Goal: Contribute content: Contribute content

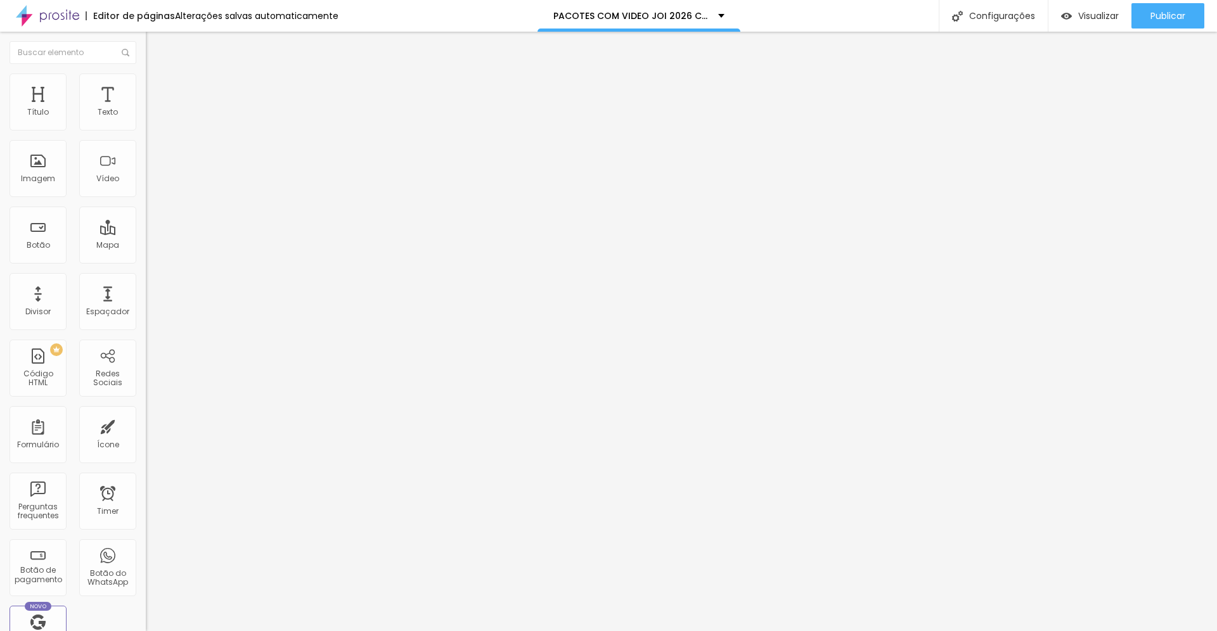
click at [157, 87] on span "Estilo" at bounding box center [167, 82] width 20 height 11
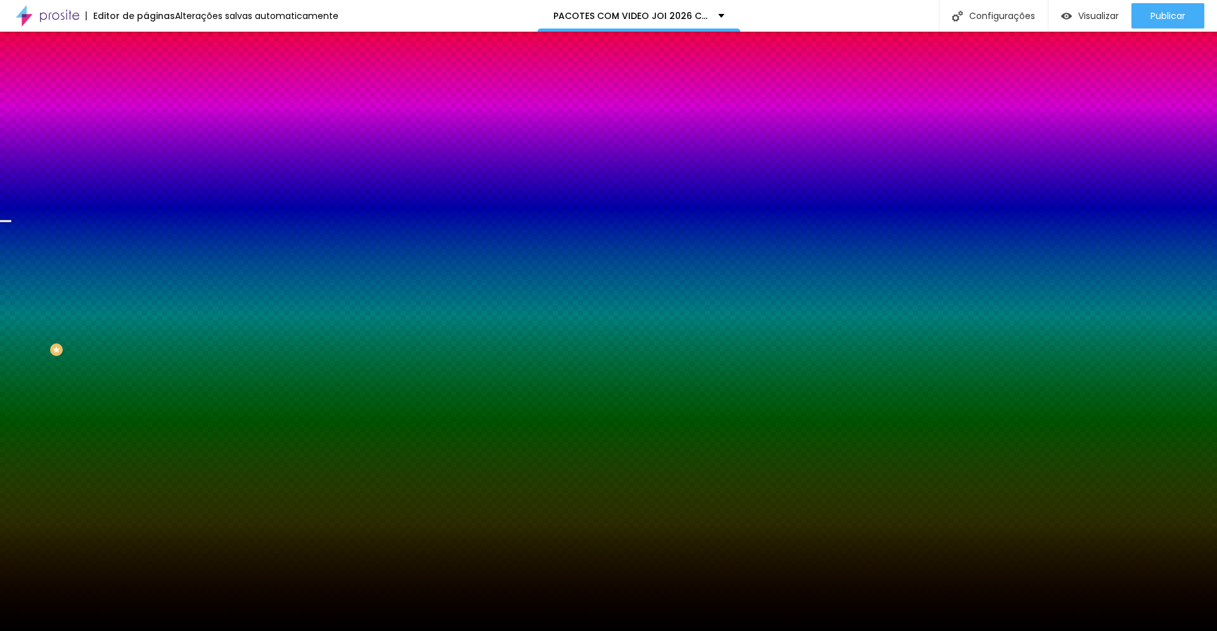
click at [146, 117] on span "Trocar imagem" at bounding box center [180, 111] width 69 height 11
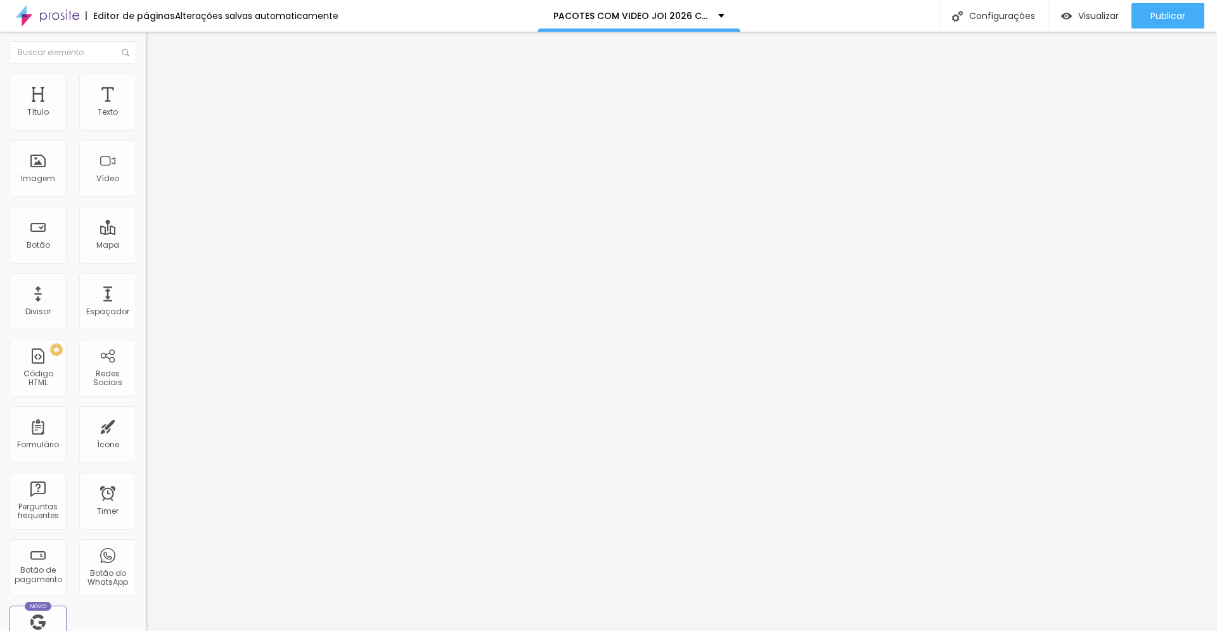
click at [157, 87] on span "Estilo" at bounding box center [167, 82] width 20 height 11
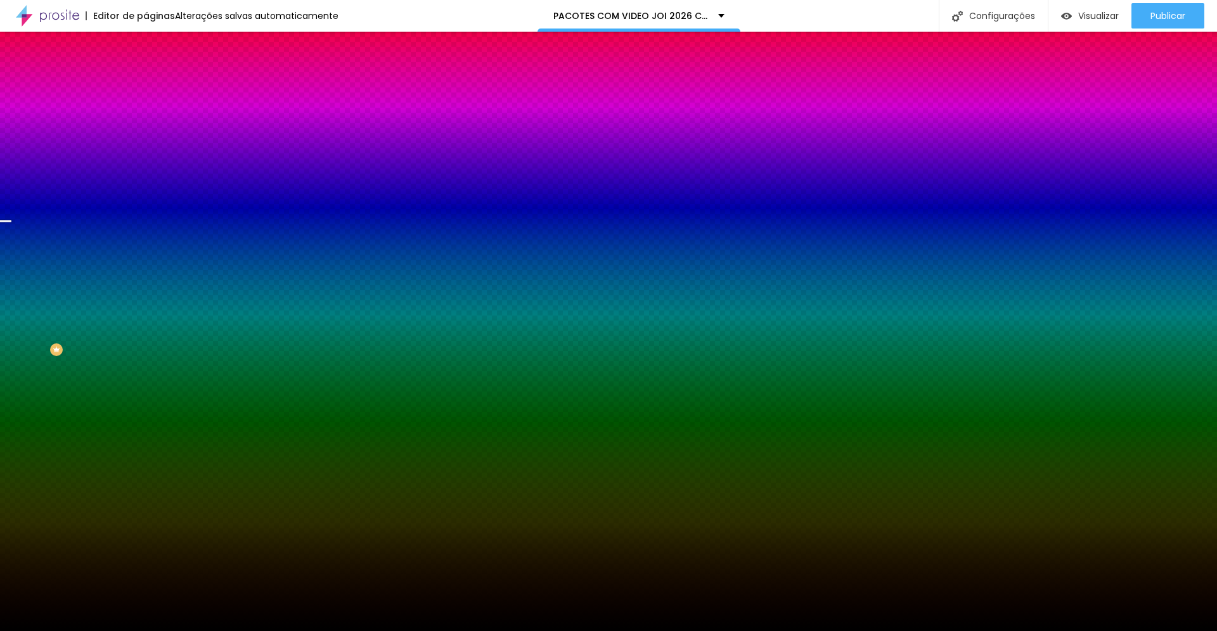
click at [146, 117] on span "Trocar imagem" at bounding box center [180, 111] width 69 height 11
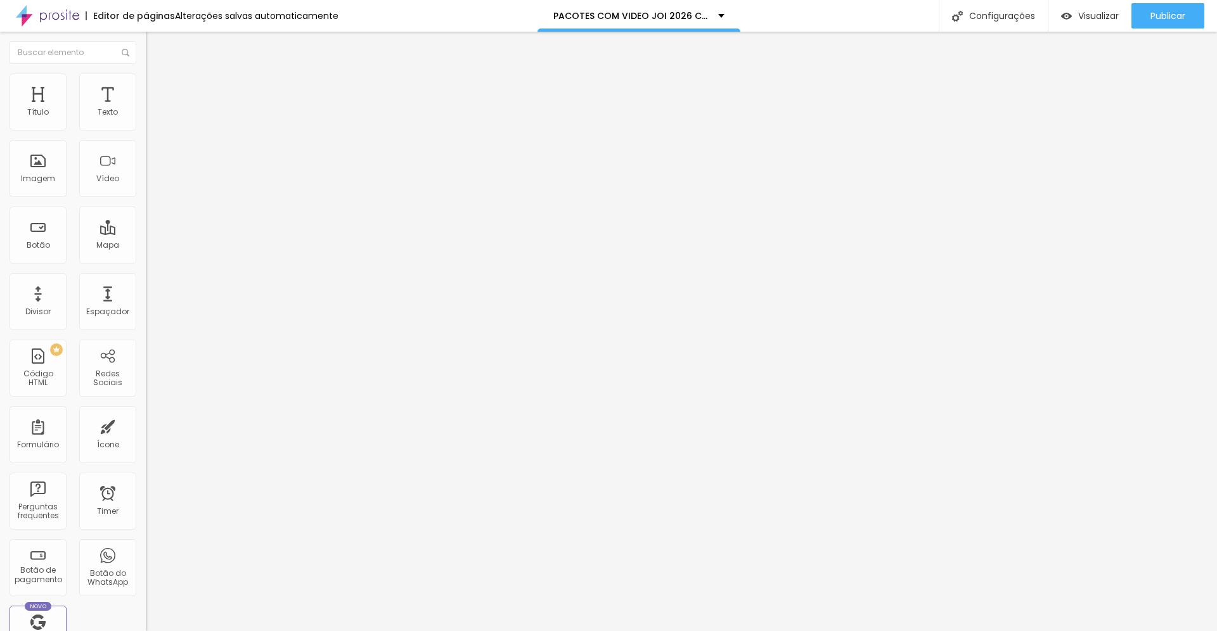
click at [157, 91] on span "Avançado" at bounding box center [178, 94] width 42 height 11
click at [146, 82] on li "Estilo" at bounding box center [219, 80] width 146 height 13
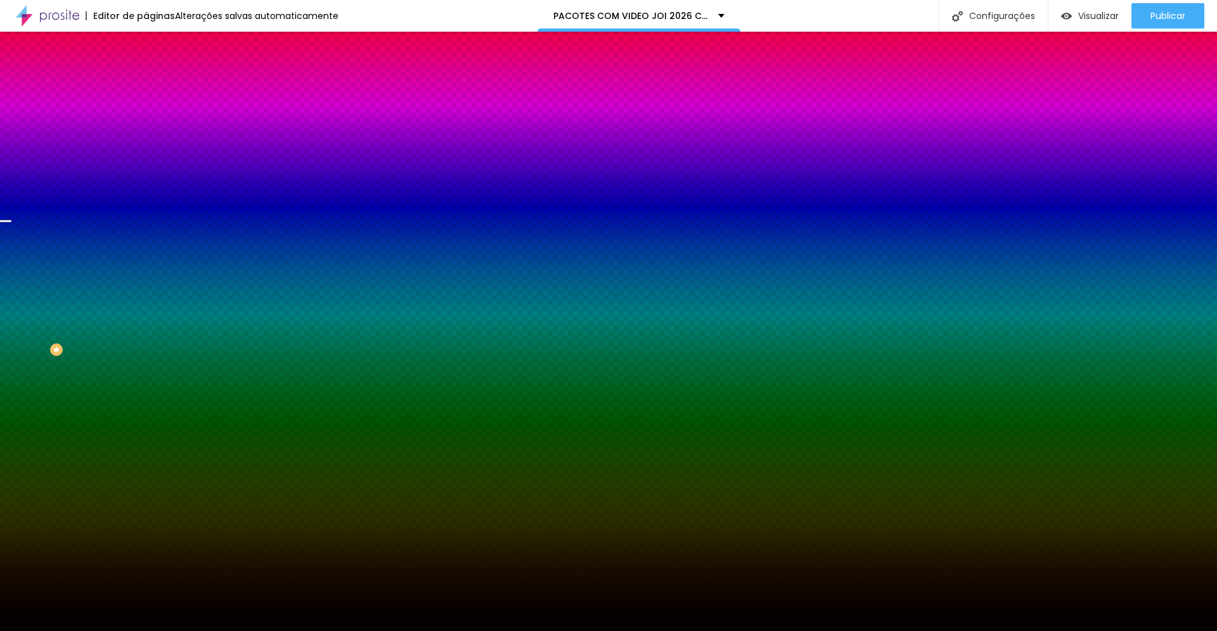
click at [146, 172] on div at bounding box center [219, 172] width 146 height 0
drag, startPoint x: 129, startPoint y: 281, endPoint x: 129, endPoint y: 248, distance: 33.0
click at [129, 248] on div at bounding box center [608, 315] width 1217 height 631
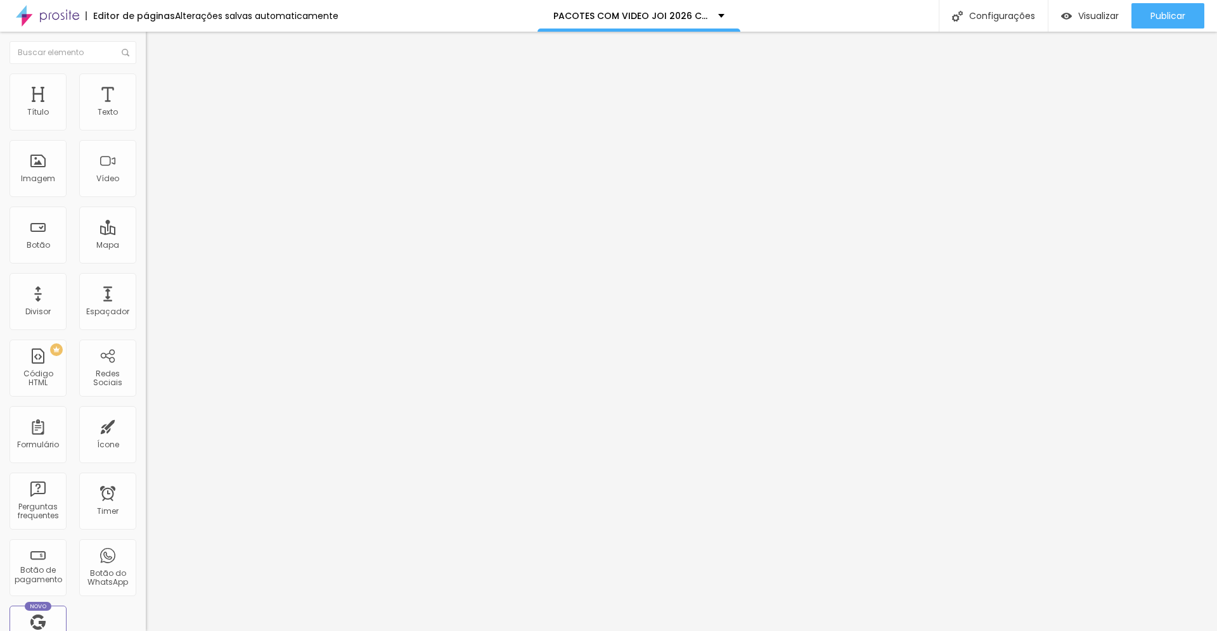
click at [152, 183] on icon "button" at bounding box center [154, 179] width 5 height 5
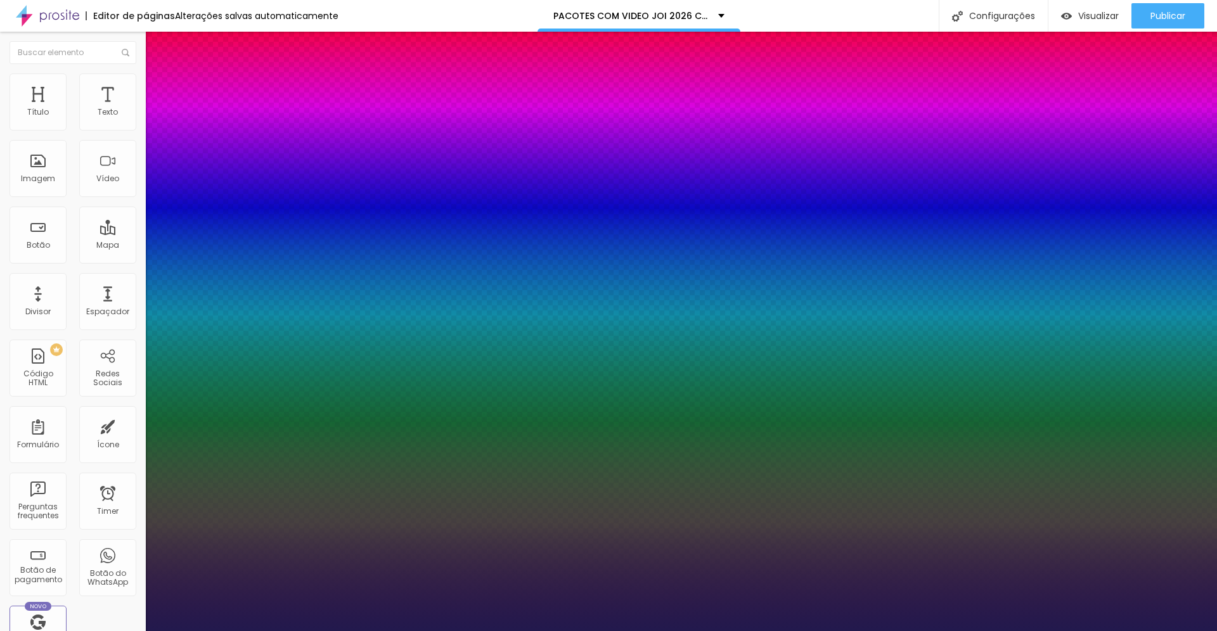
type input "1"
type input "21"
type input "1"
type input "23"
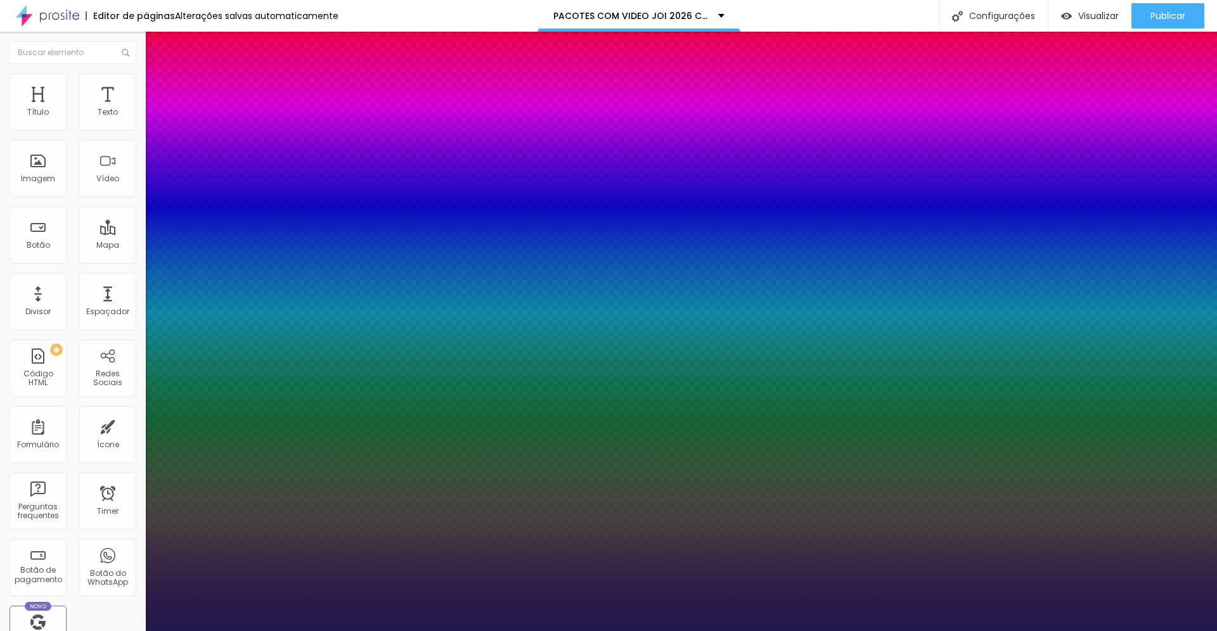
type input "23"
type input "1"
type input "27"
type input "1"
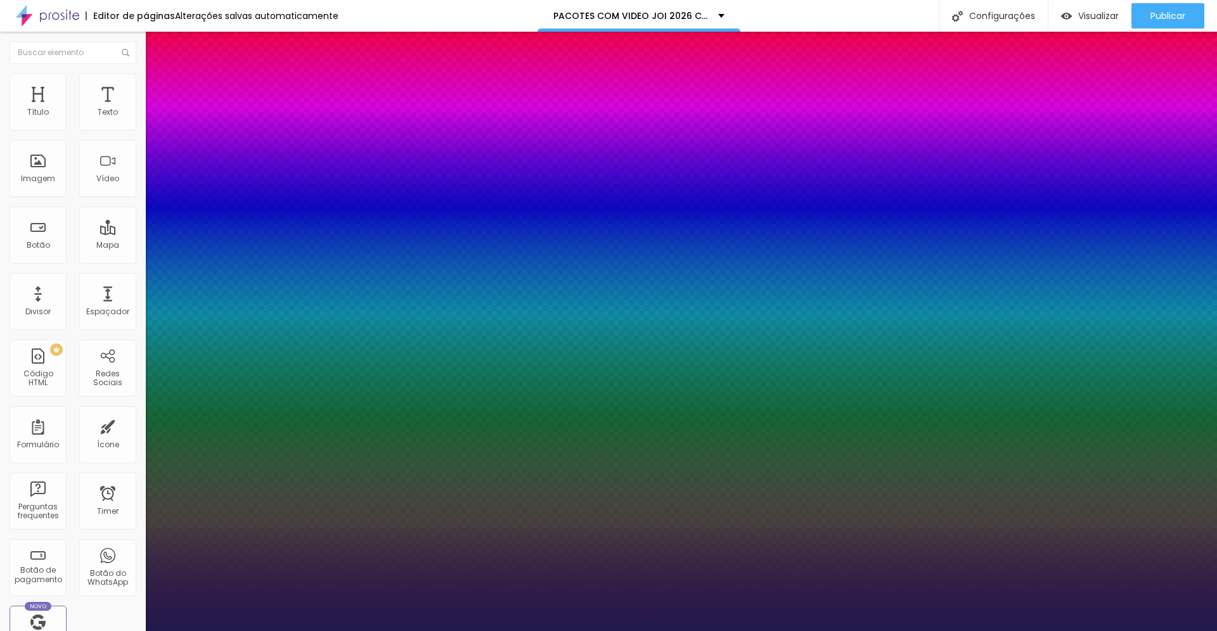
type input "37"
type input "1"
type input "40"
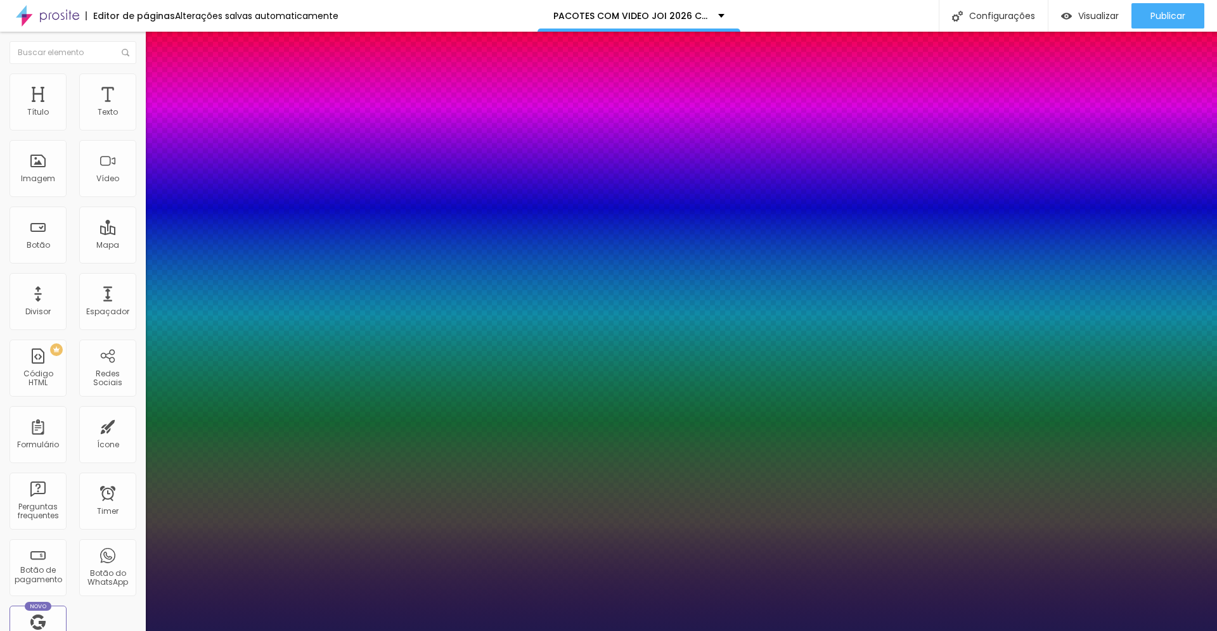
type input "1"
type input "42"
type input "1"
type input "45"
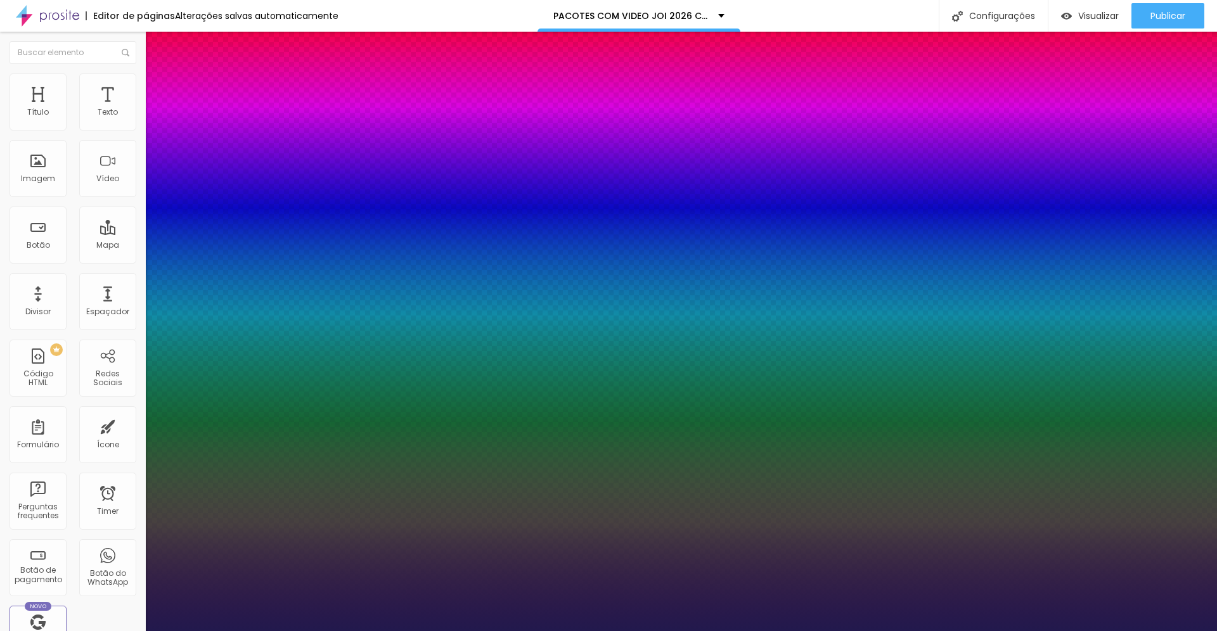
type input "45"
type input "1"
type input "48"
type input "1"
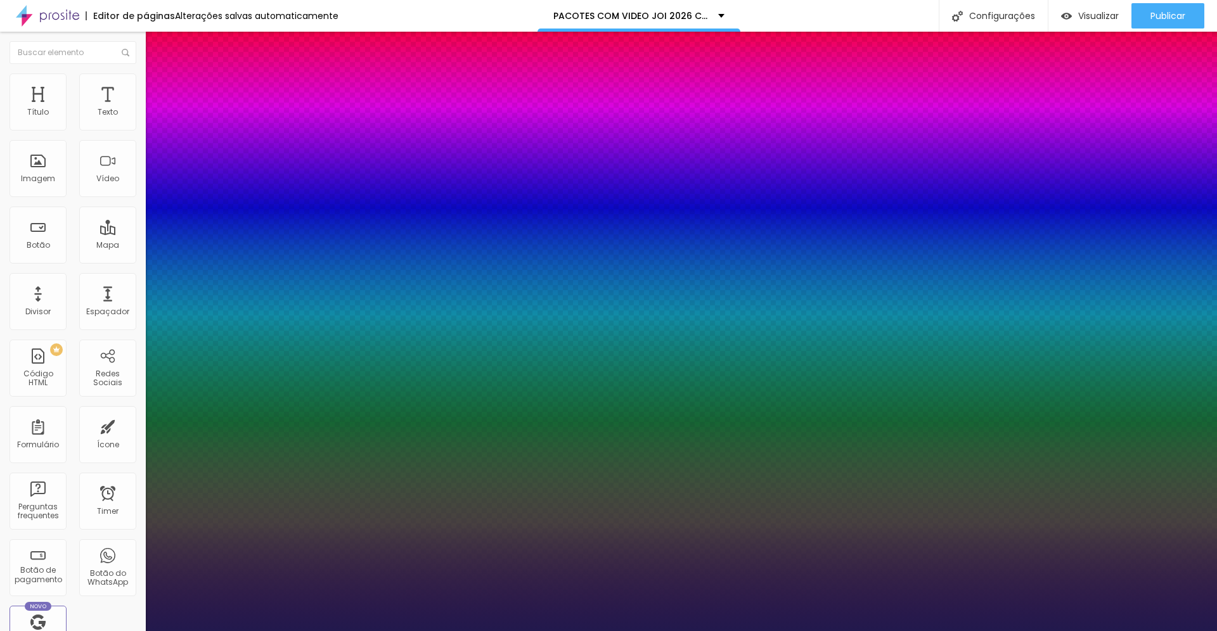
type input "52"
type input "1"
type input "55"
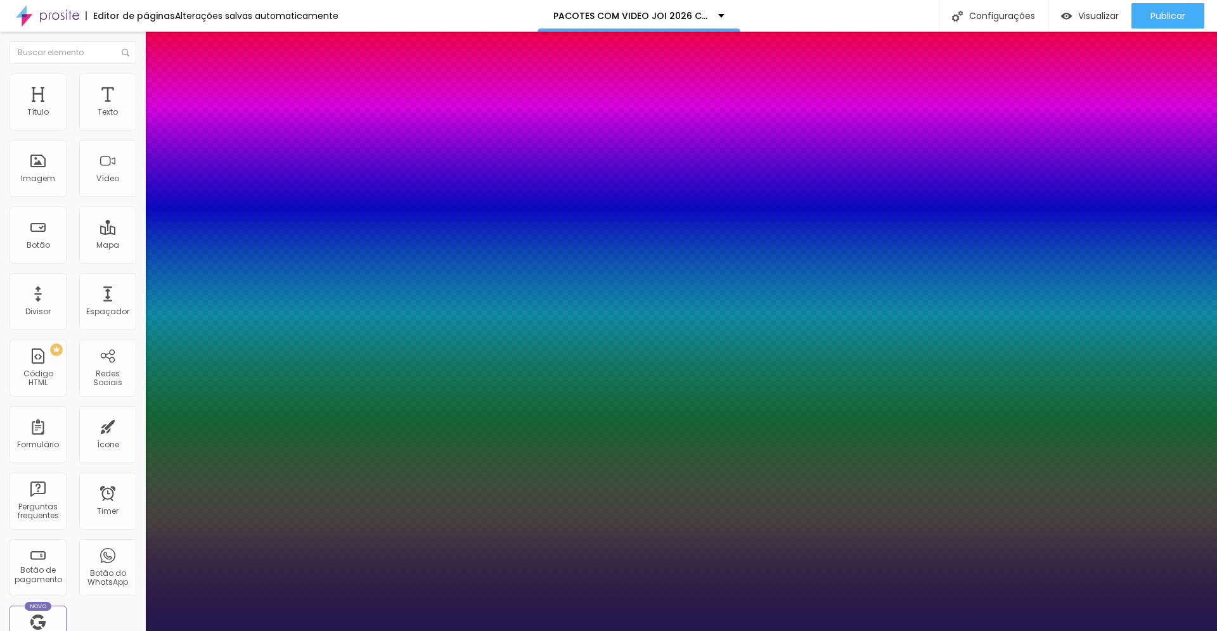
type input "1"
type input "58"
type input "1"
type input "60"
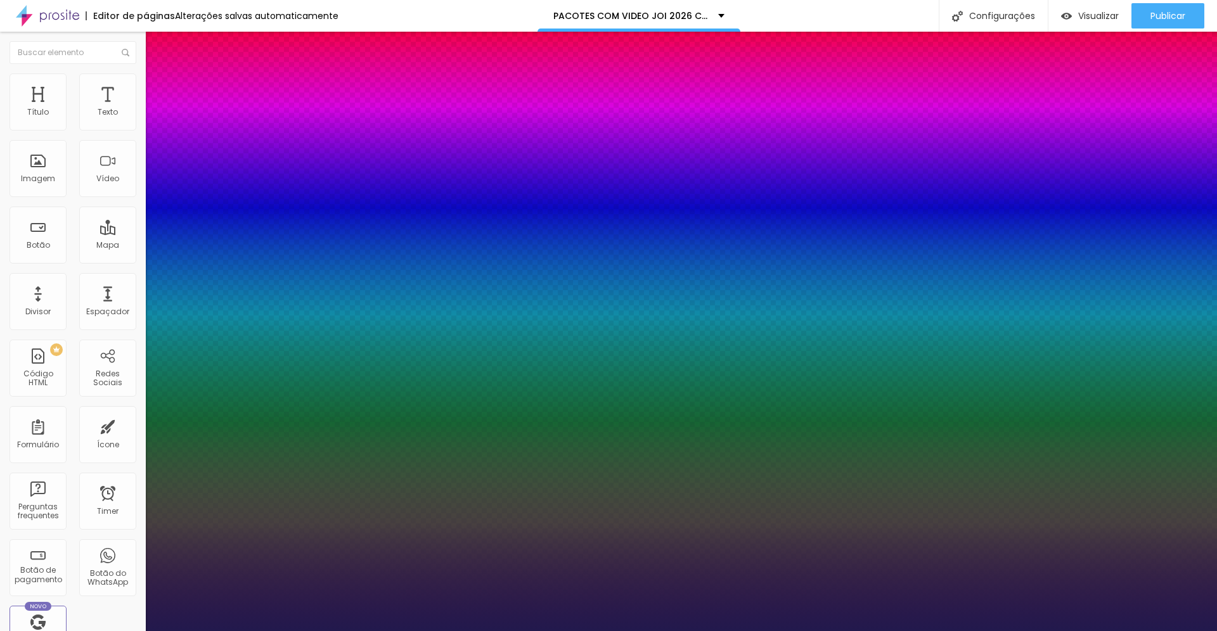
type input "60"
type input "1"
type input "63"
type input "1"
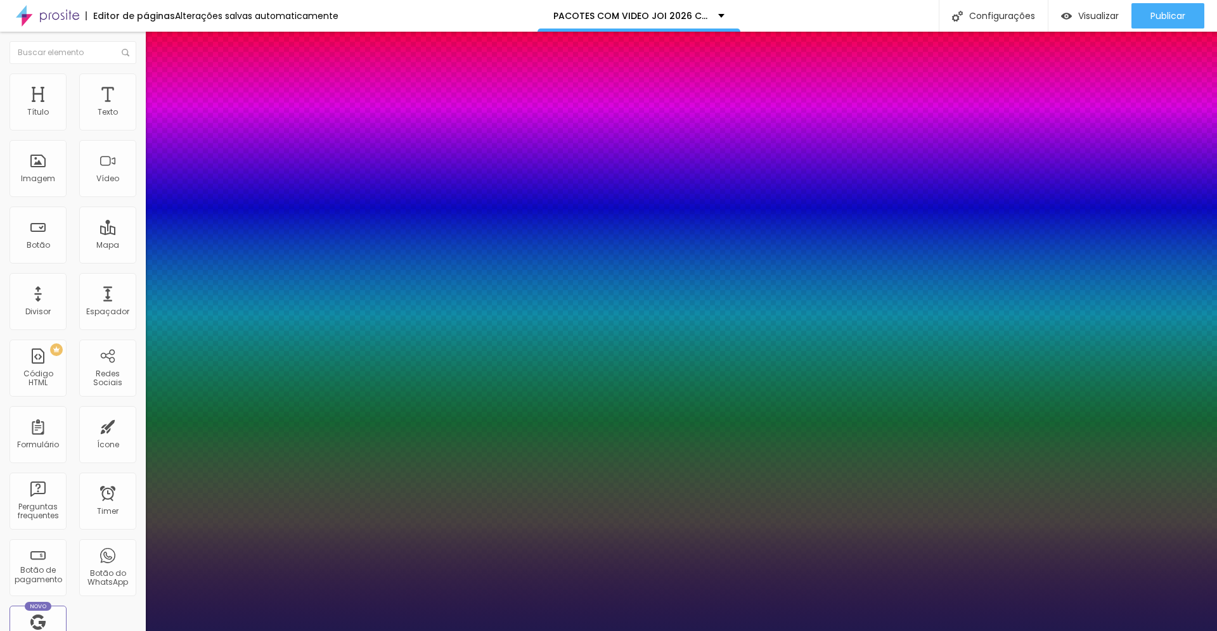
type input "64"
type input "1"
type input "66"
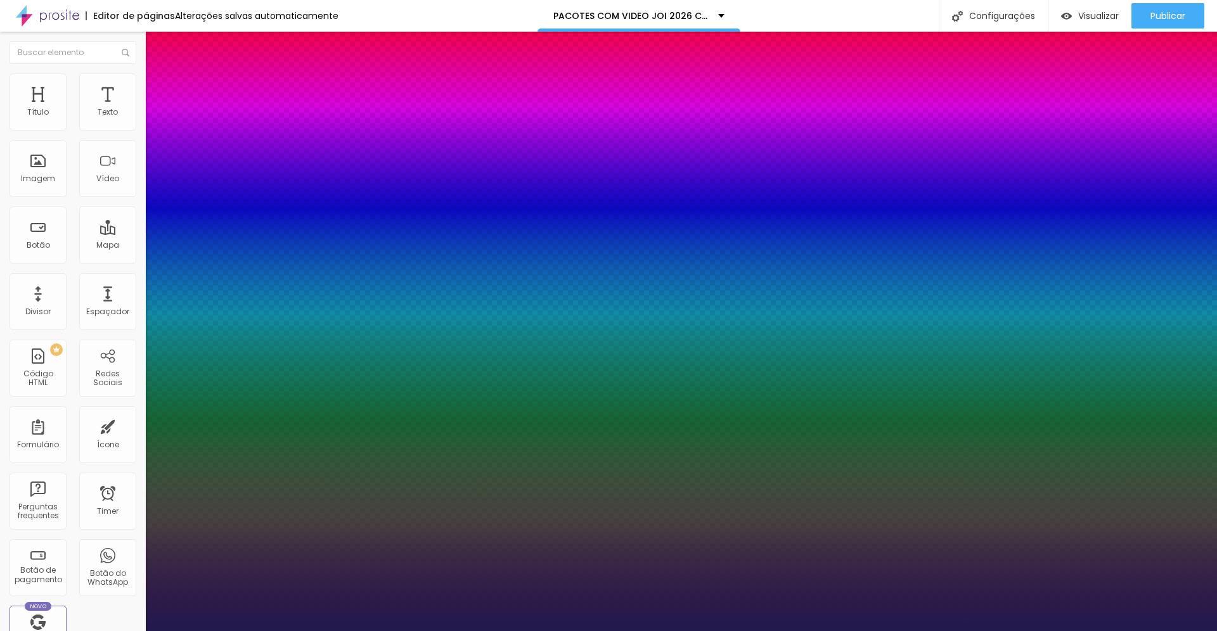
type input "1"
type input "67"
type input "1"
type input "69"
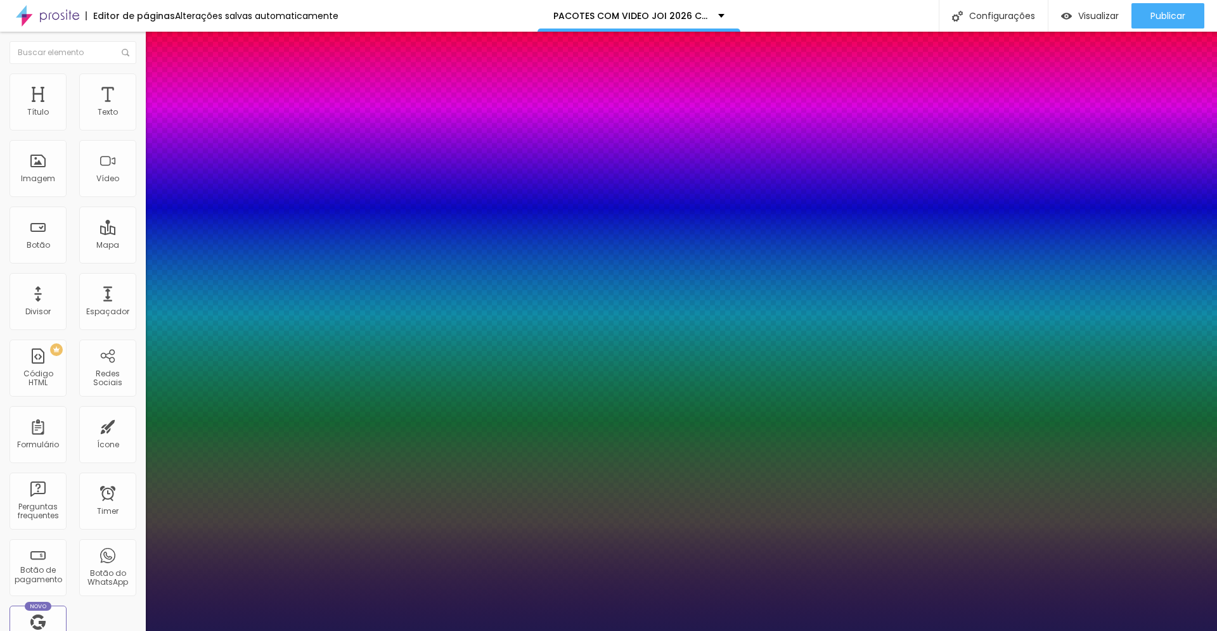
type input "69"
type input "1"
type input "70"
type input "1"
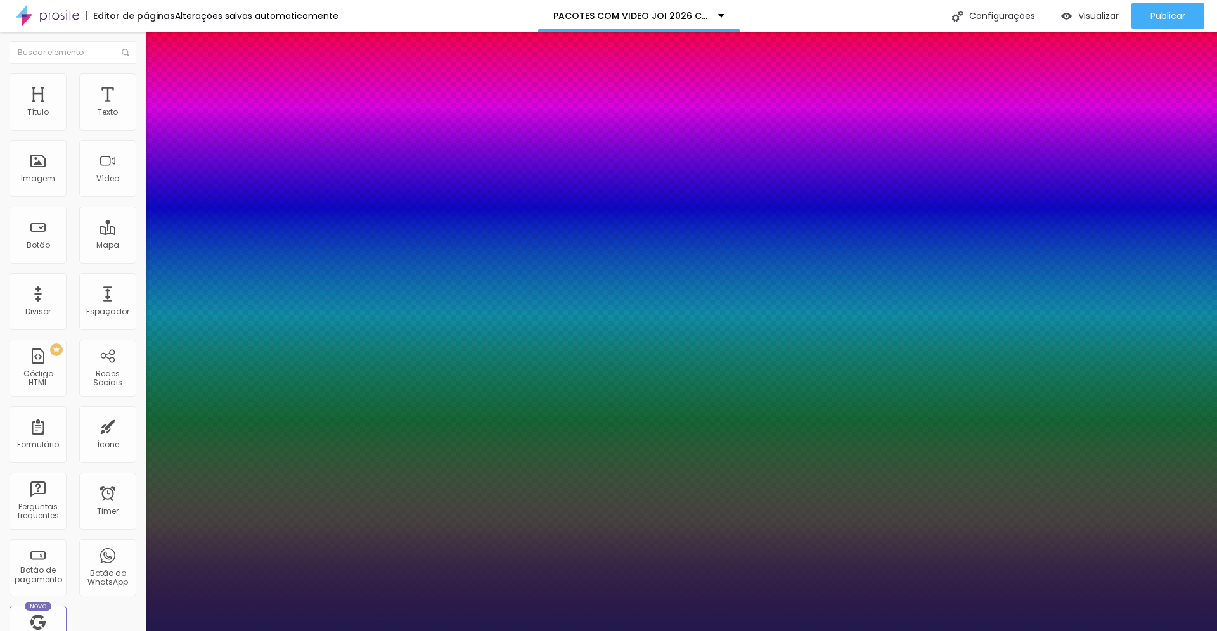
type input "72"
type input "1"
type input "73"
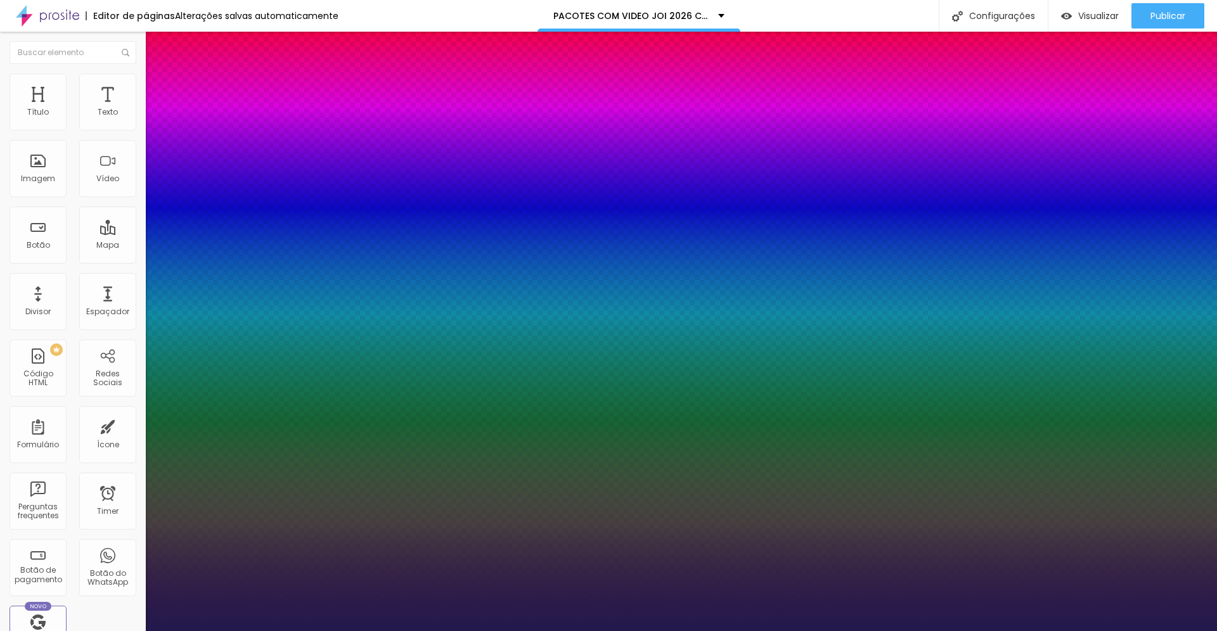
type input "1"
type input "75"
type input "1"
type input "76"
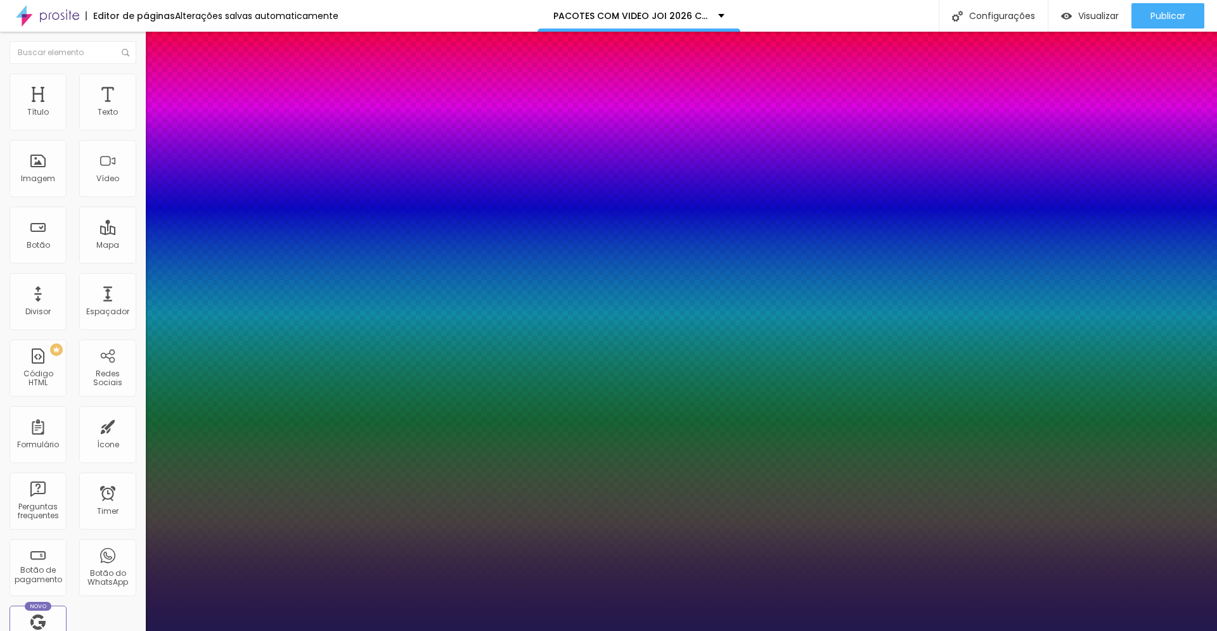
type input "76"
type input "1"
type input "77"
type input "1"
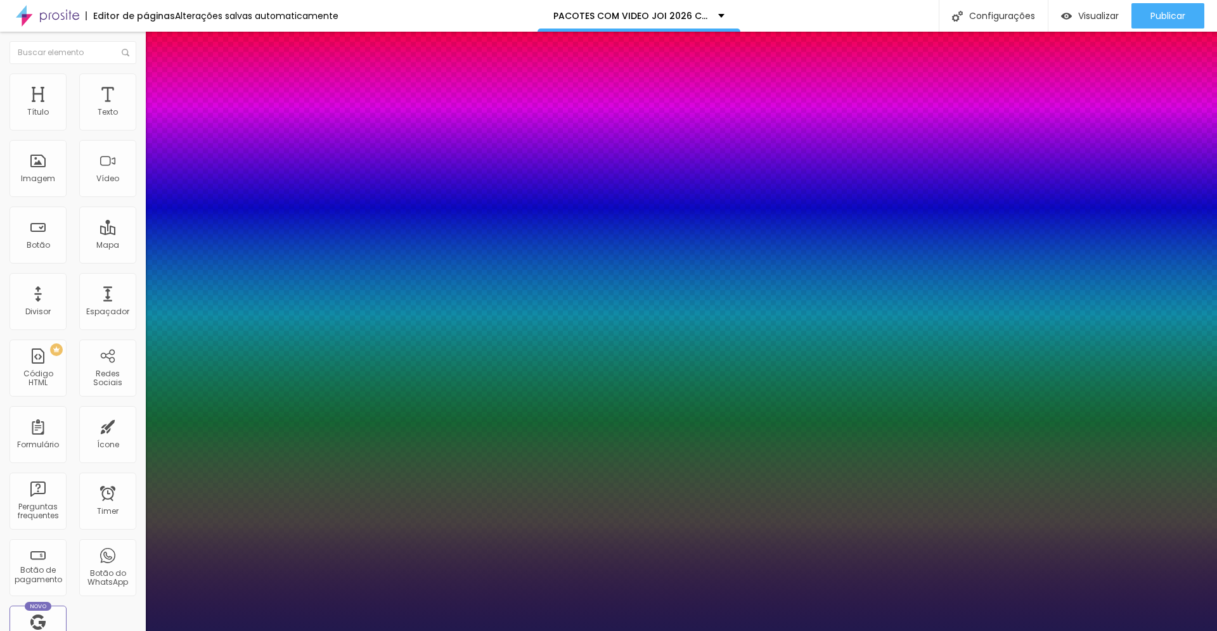
type input "79"
type input "1"
type input "80"
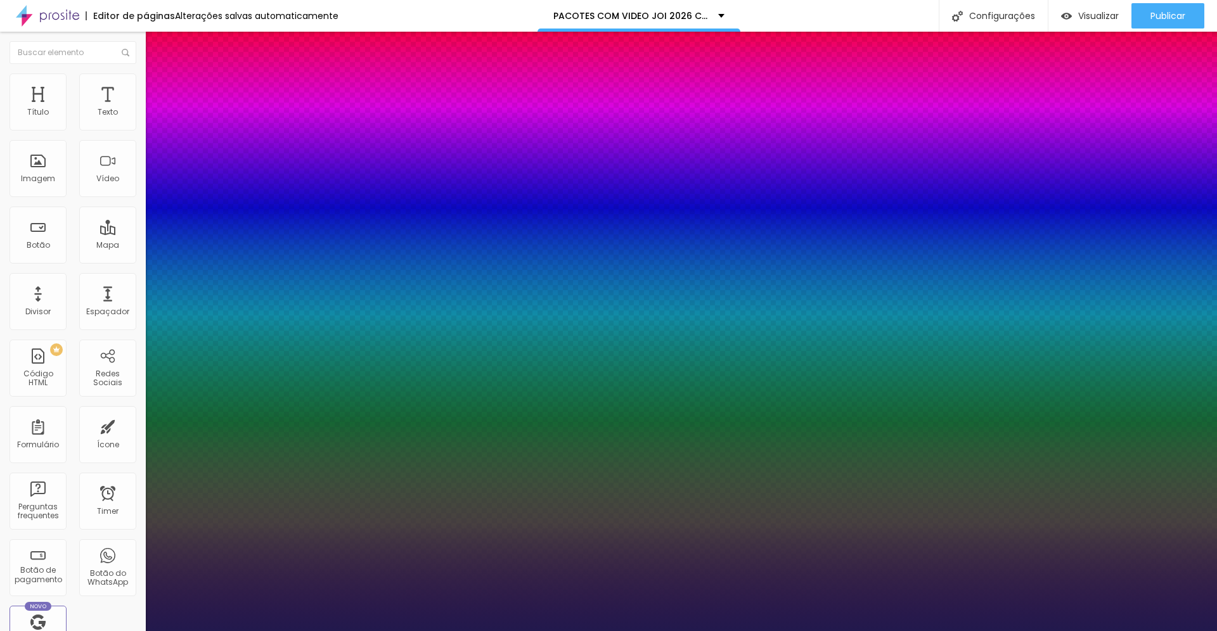
type input "1"
type input "81"
type input "1"
type input "82"
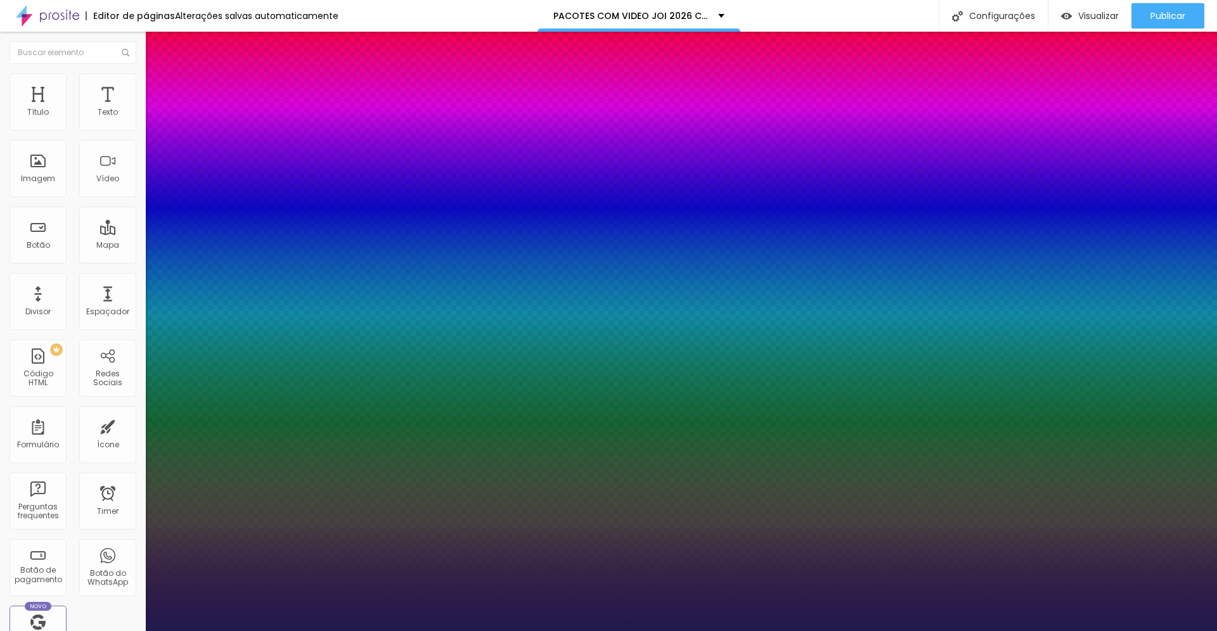
type input "82"
type input "1"
type input "83"
type input "1"
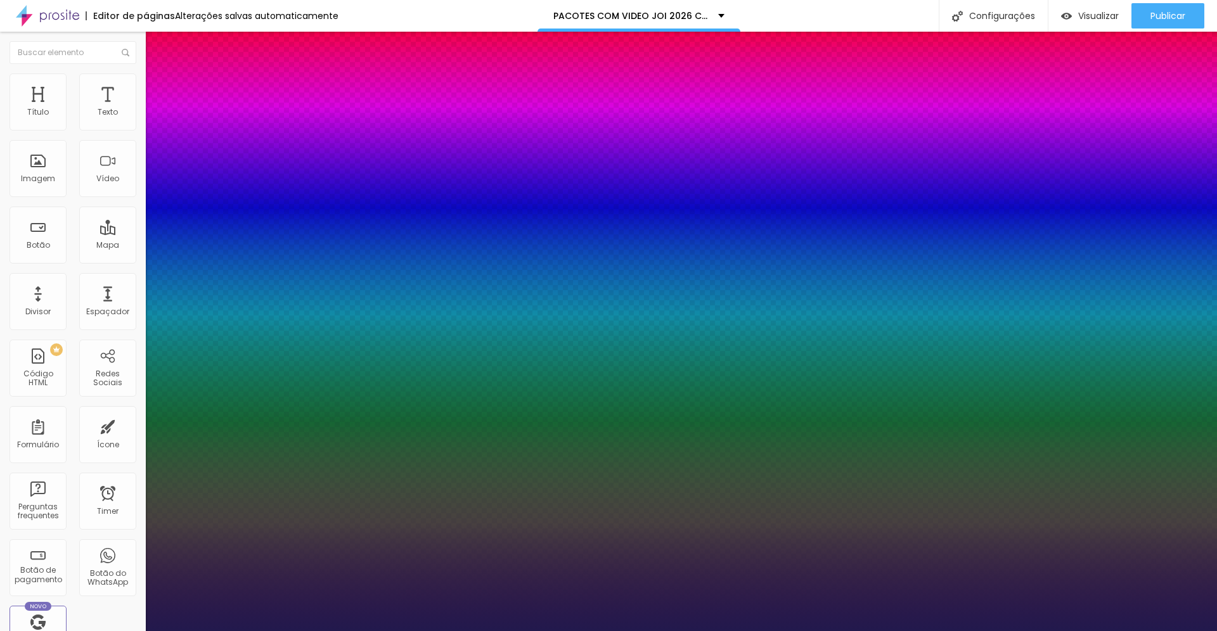
type input "84"
type input "1"
type input "85"
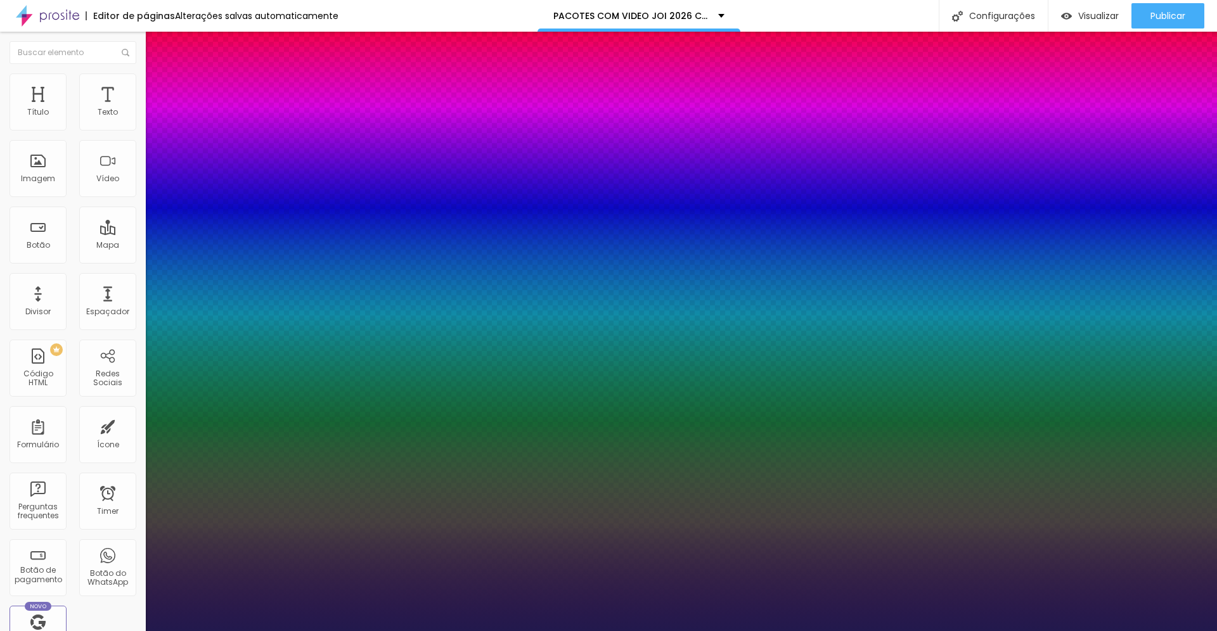
type input "1"
type input "87"
type input "1"
type input "88"
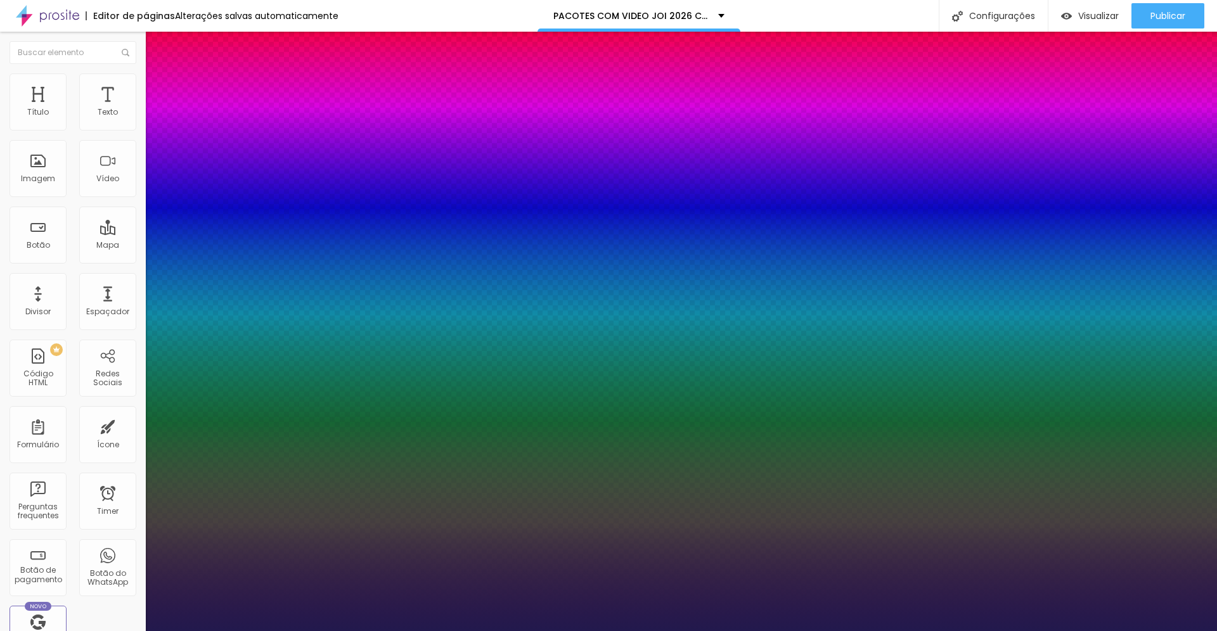
type input "88"
type input "1"
type input "90"
type input "1"
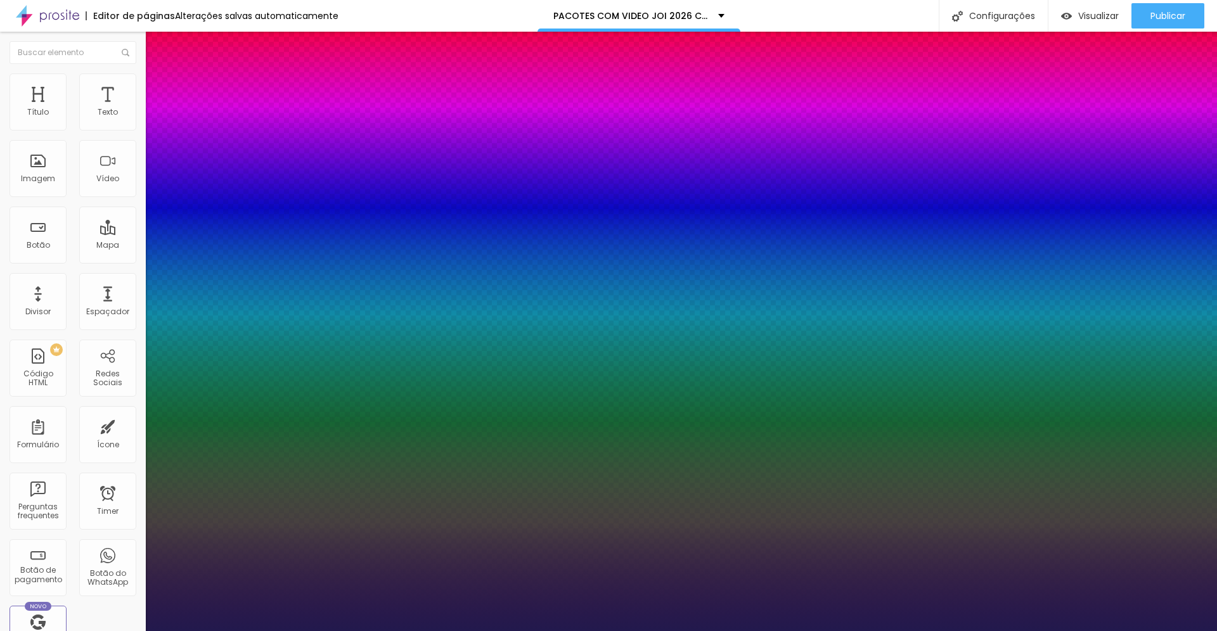
type input "91"
type input "1"
type input "93"
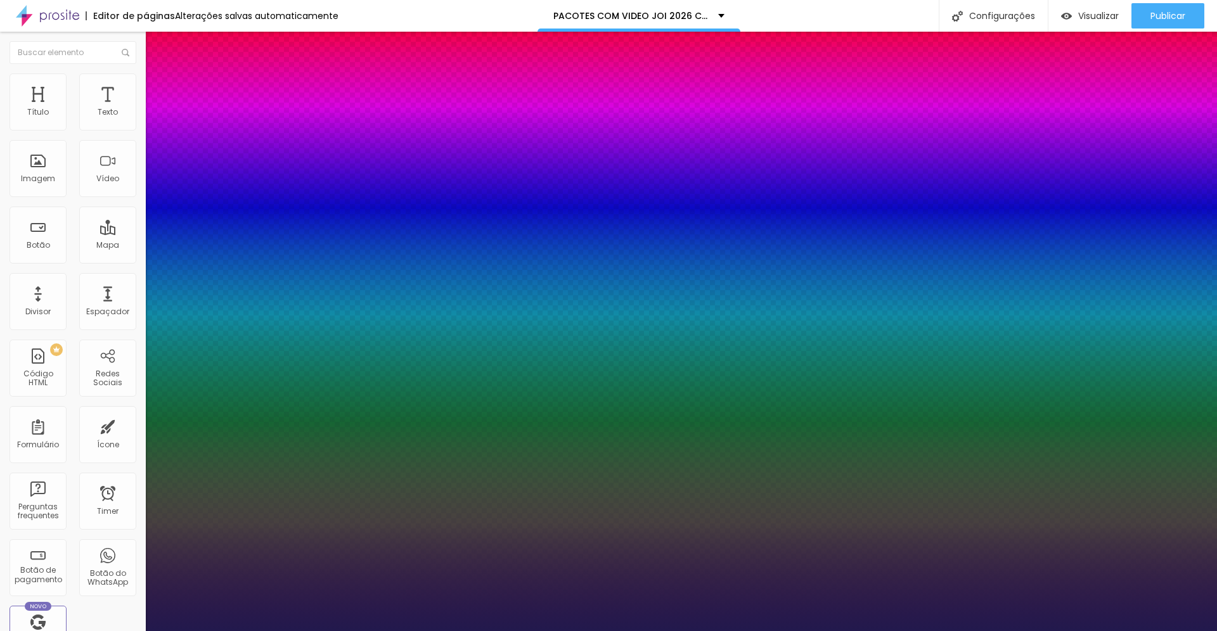
type input "1"
type input "94"
type input "1"
type input "95"
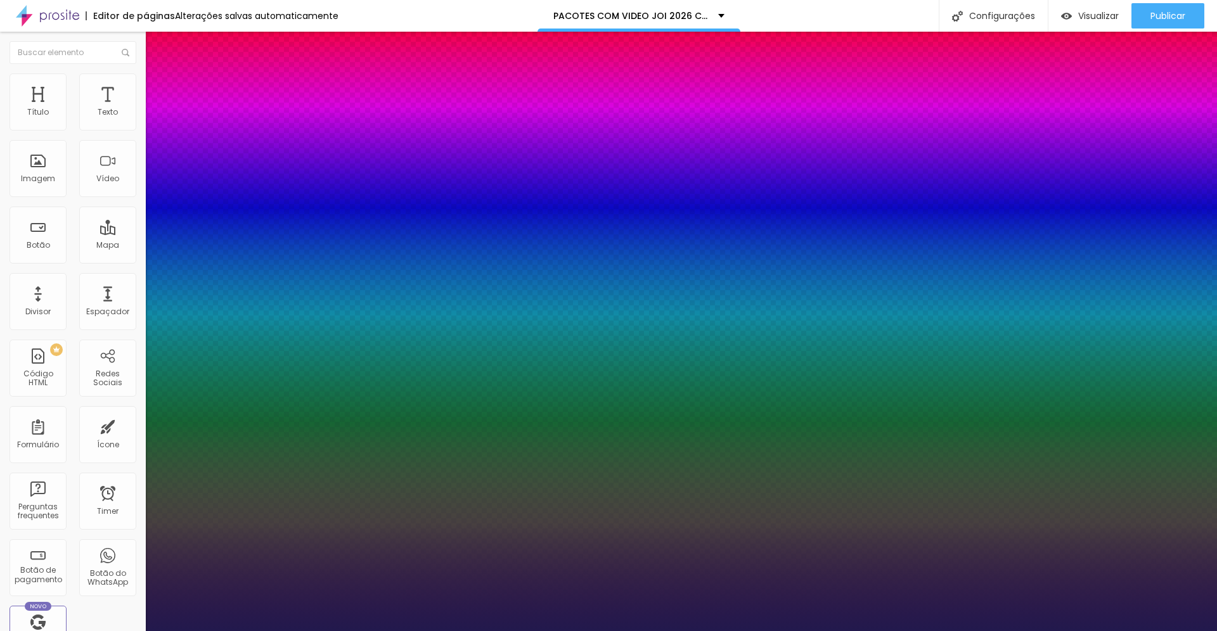
type input "95"
type input "1"
type input "97"
type input "1"
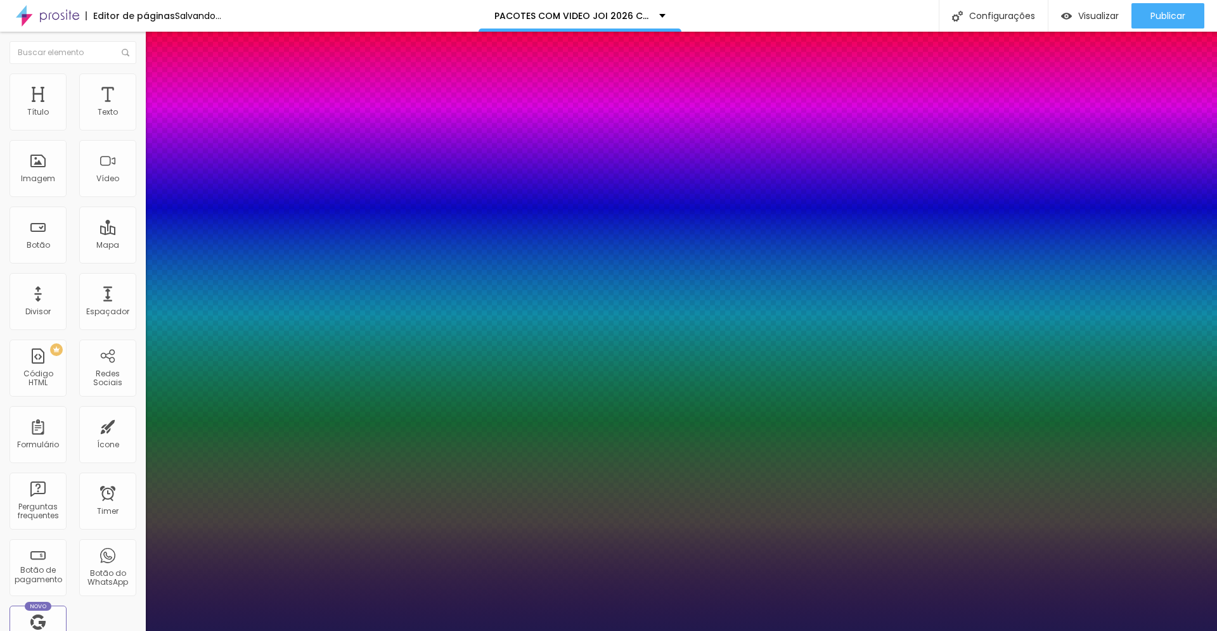
type input "98"
type input "1"
type input "97"
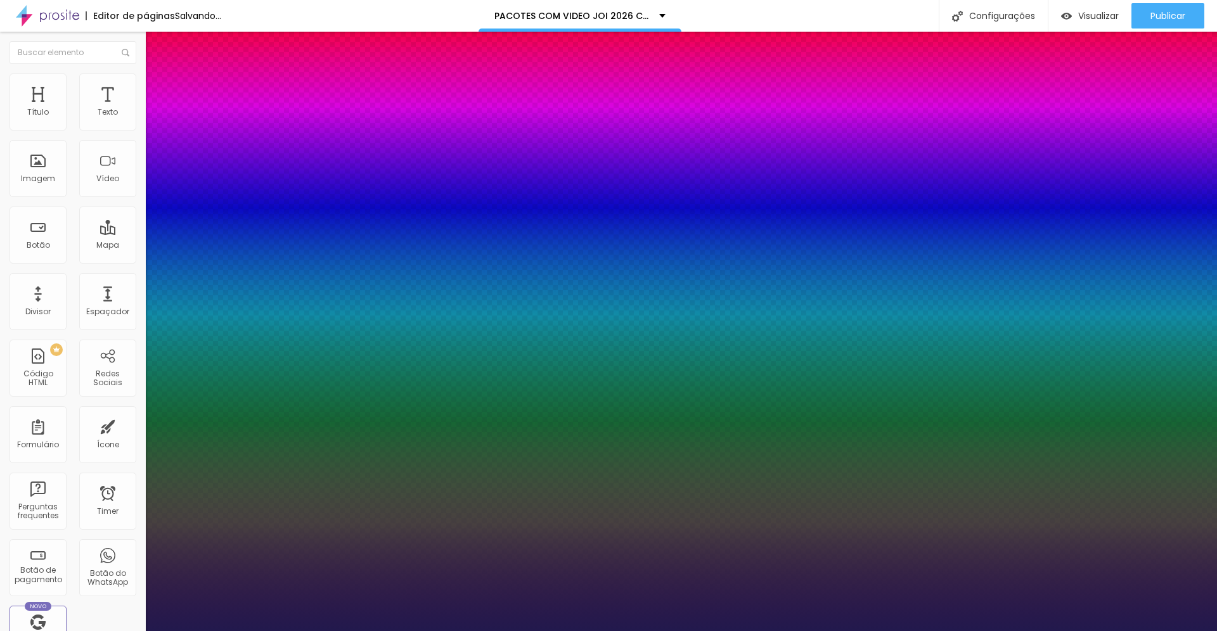
type input "1"
type input "96"
type input "1"
type input "95"
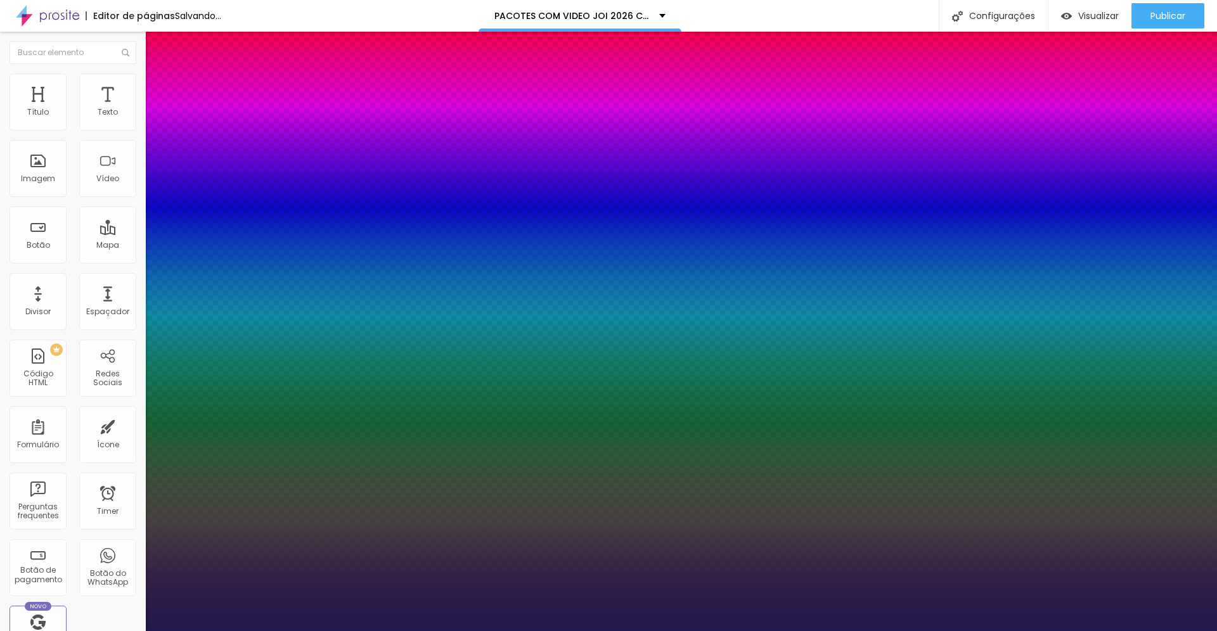
type input "95"
type input "1"
type input "94"
type input "1"
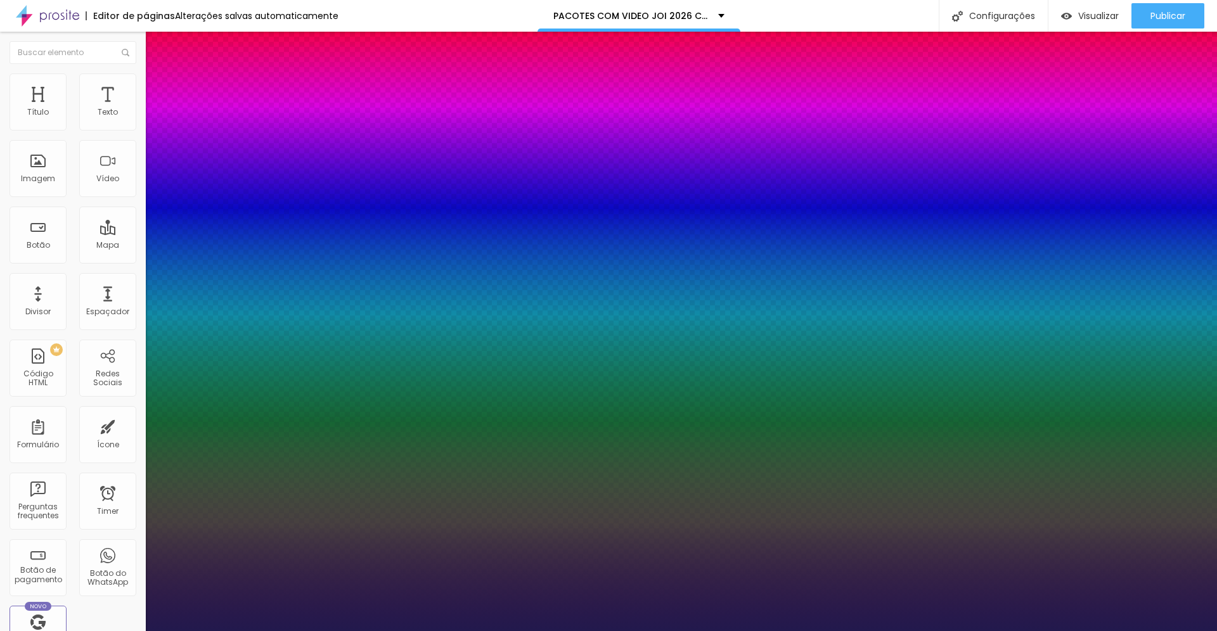
type input "93"
type input "1"
drag, startPoint x: 175, startPoint y: 356, endPoint x: 247, endPoint y: 364, distance: 72.1
type input "93"
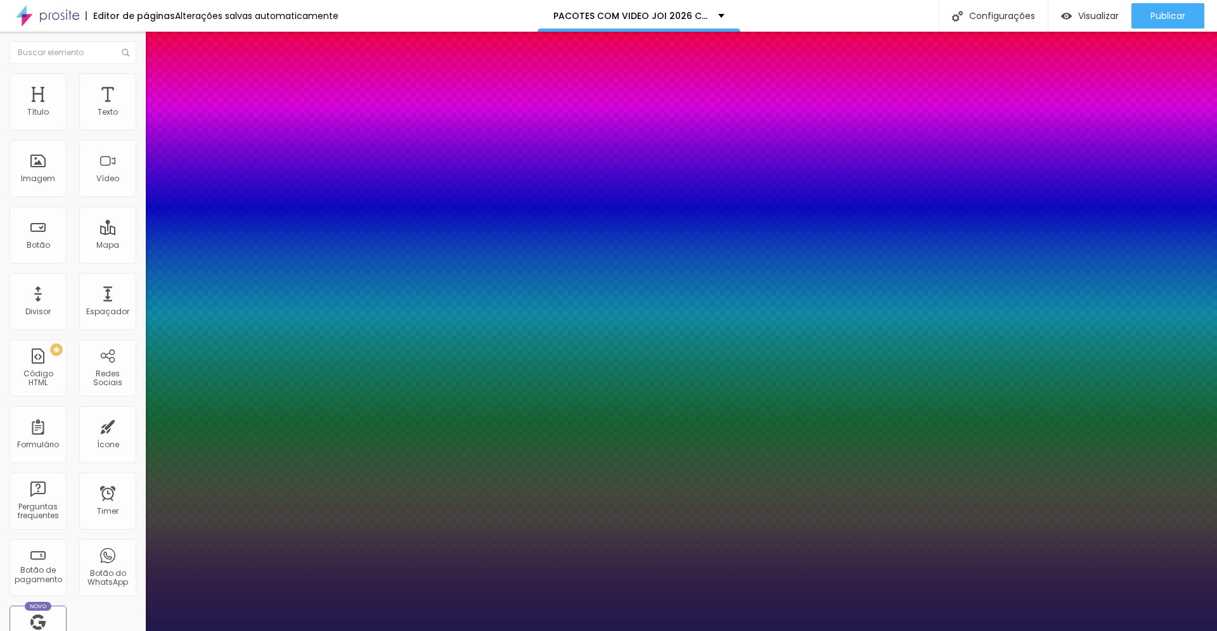
type input "1"
type input "0.2"
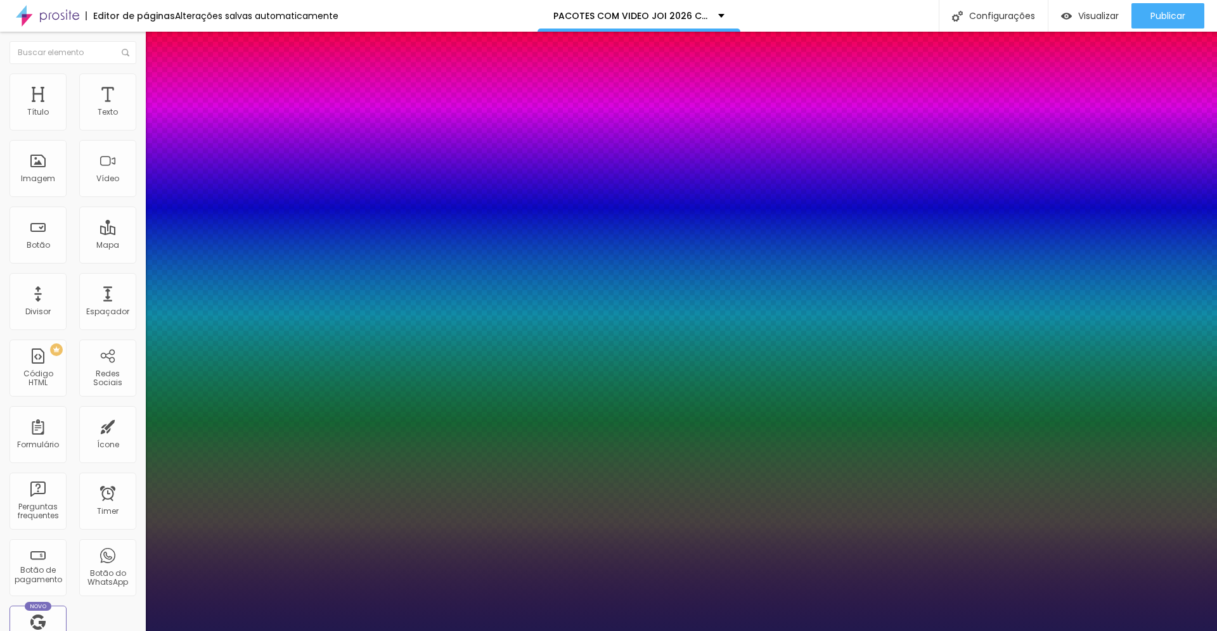
type input "1"
type input "0.3"
type input "1"
type input "0.4"
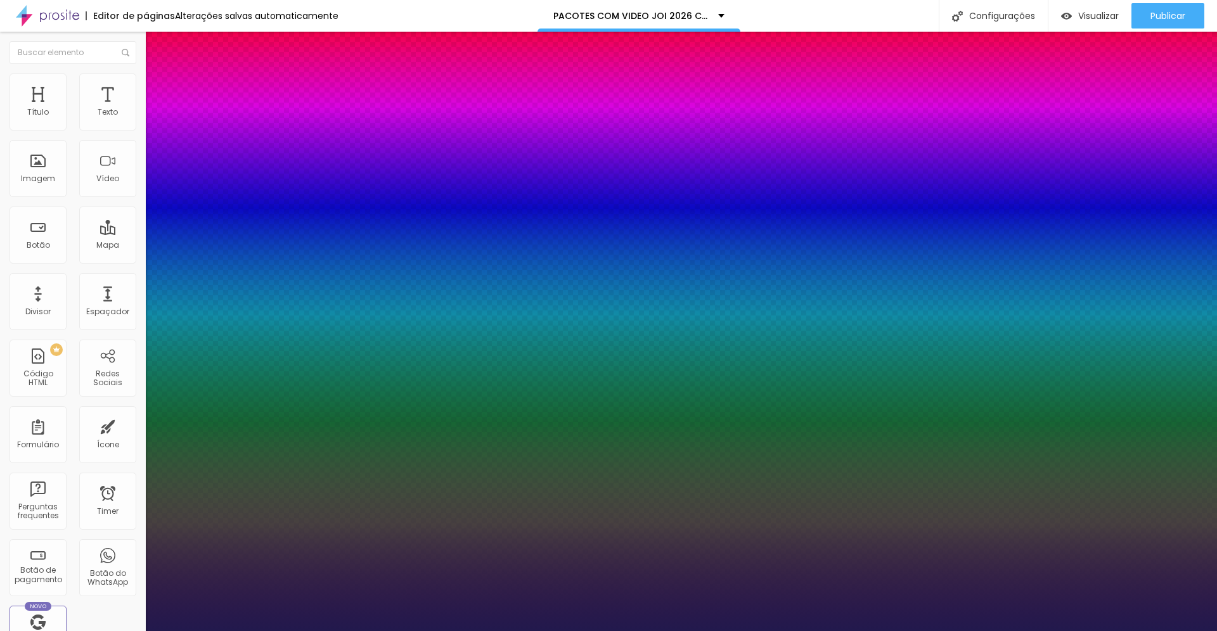
type input "0.4"
type input "1"
type input "0.6"
type input "1"
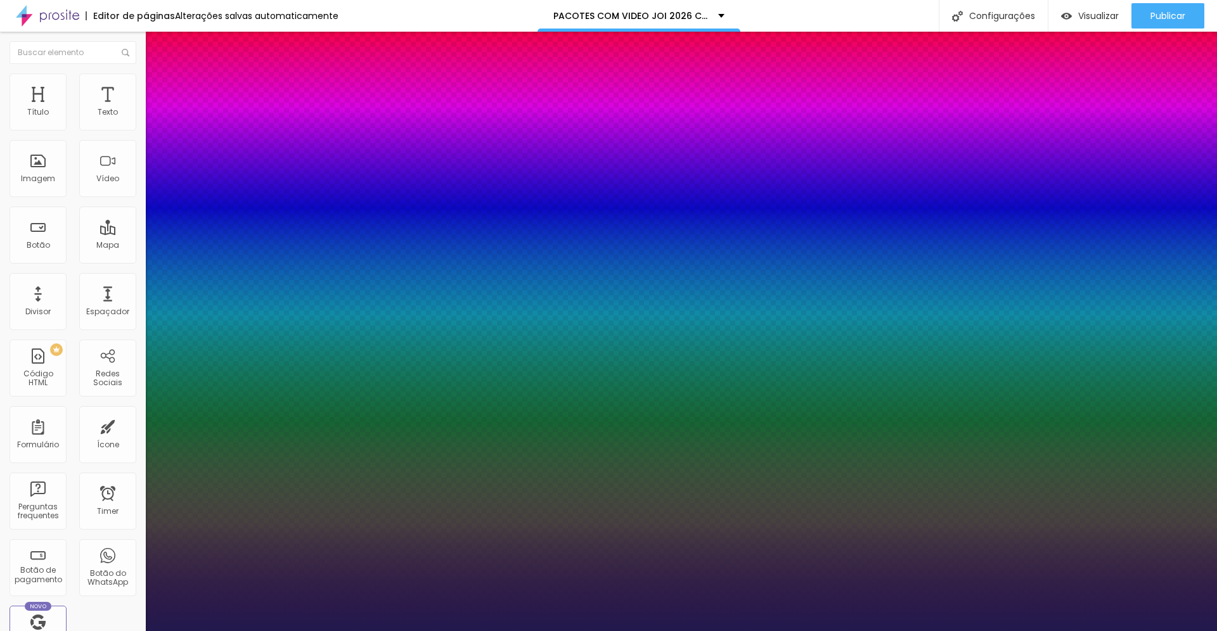
type input "0.7"
type input "1"
type input "0.8"
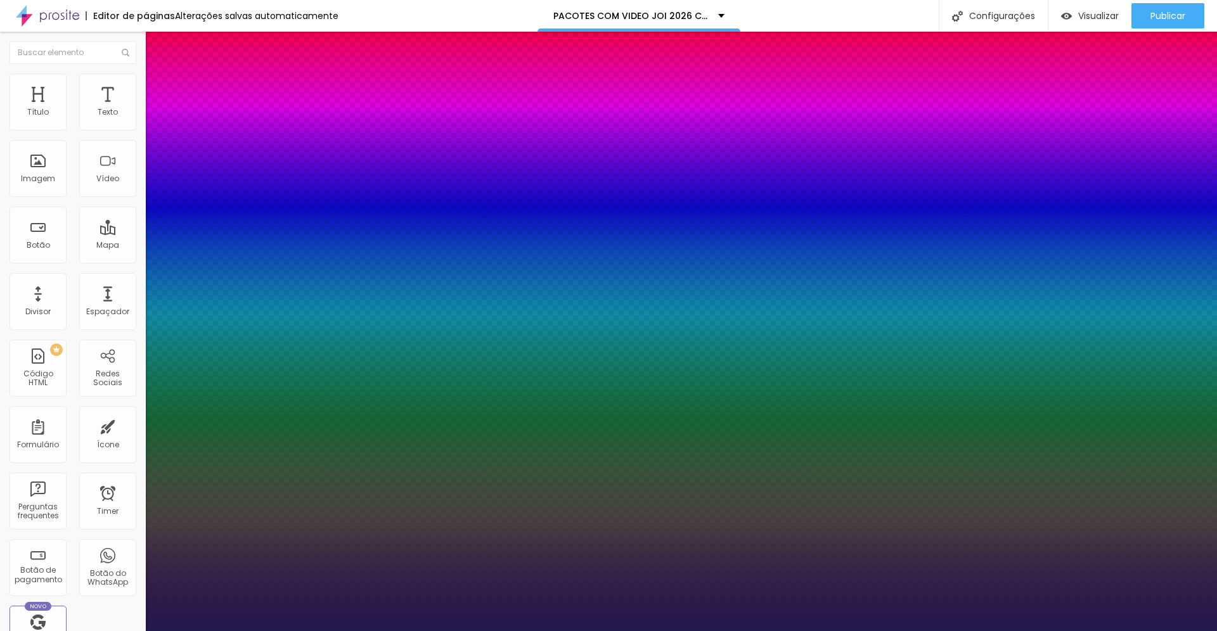
type input "1"
type input "0.9"
type input "1"
type input "1.1"
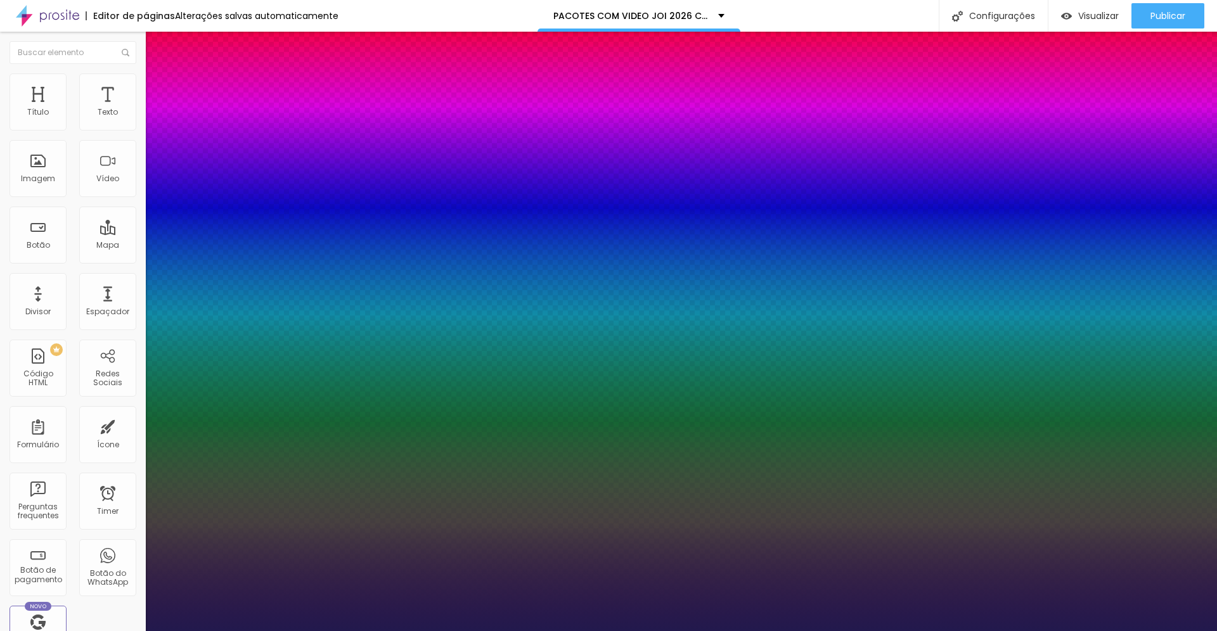
type input "1.1"
type input "1"
type input "1.2"
type input "1"
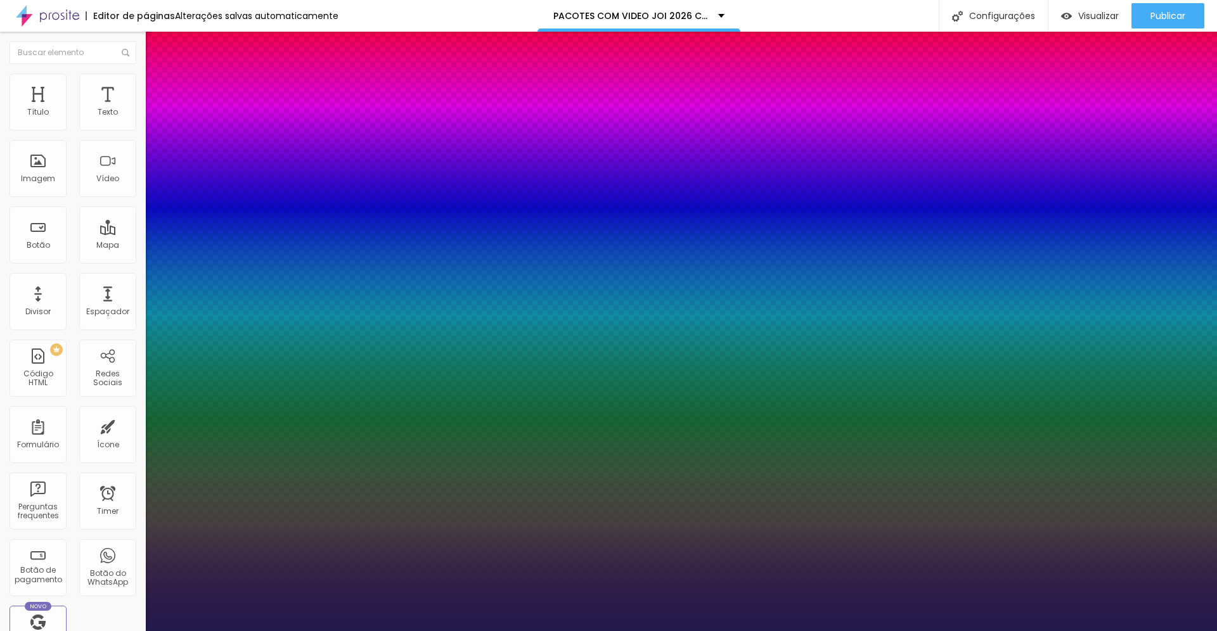
type input "1.4"
type input "1"
type input "1.5"
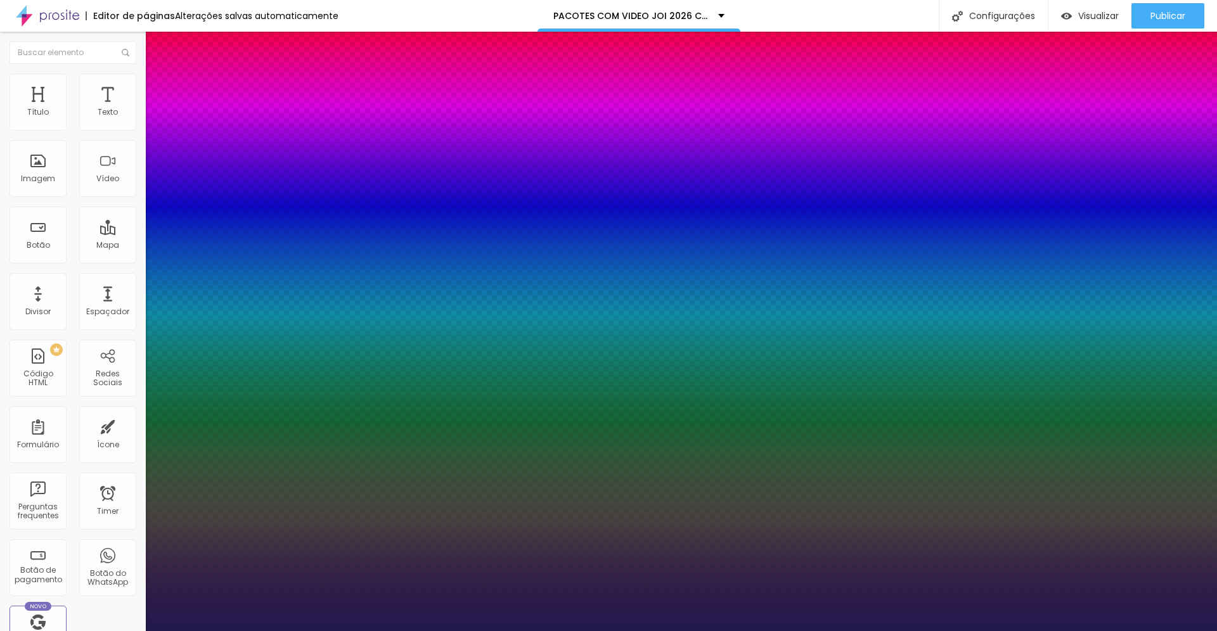
type input "1"
type input "1.7"
type input "1"
type input "1.8"
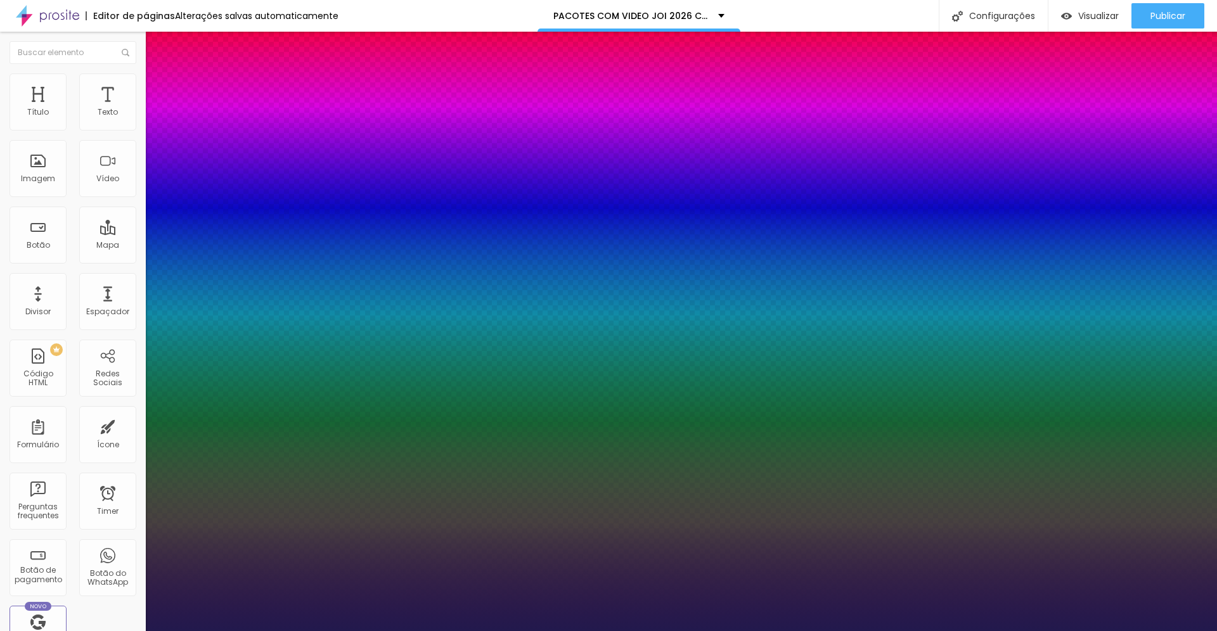
type input "1.8"
type input "1"
type input "1.9"
type input "1"
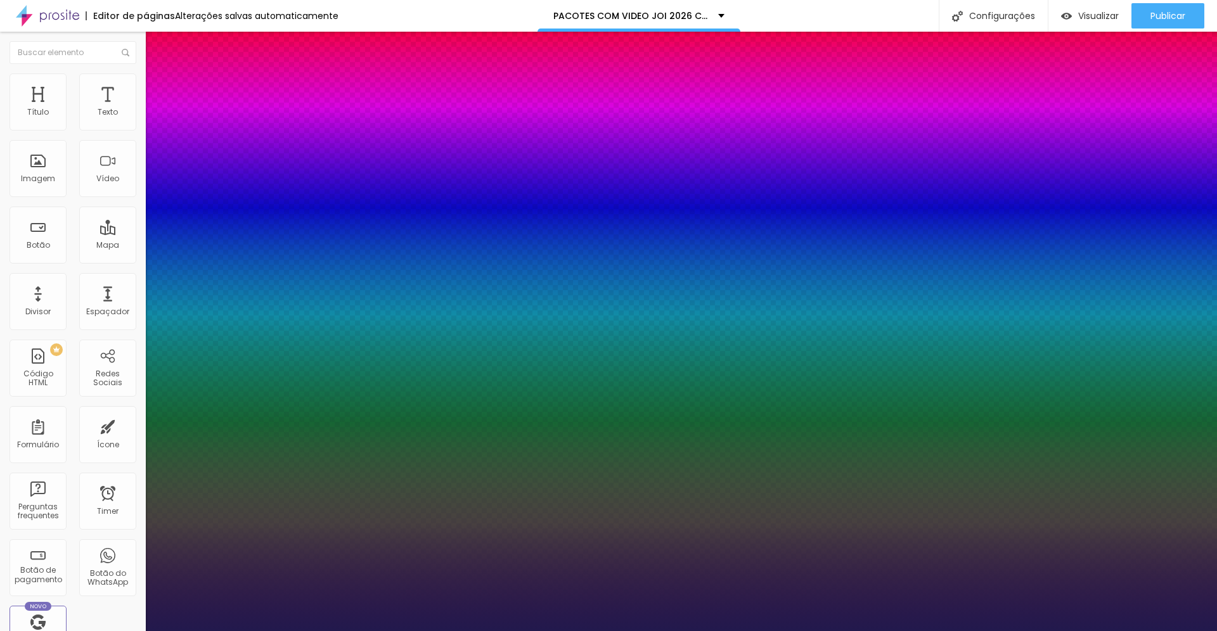
type input "2.1"
type input "1"
type input "2.2"
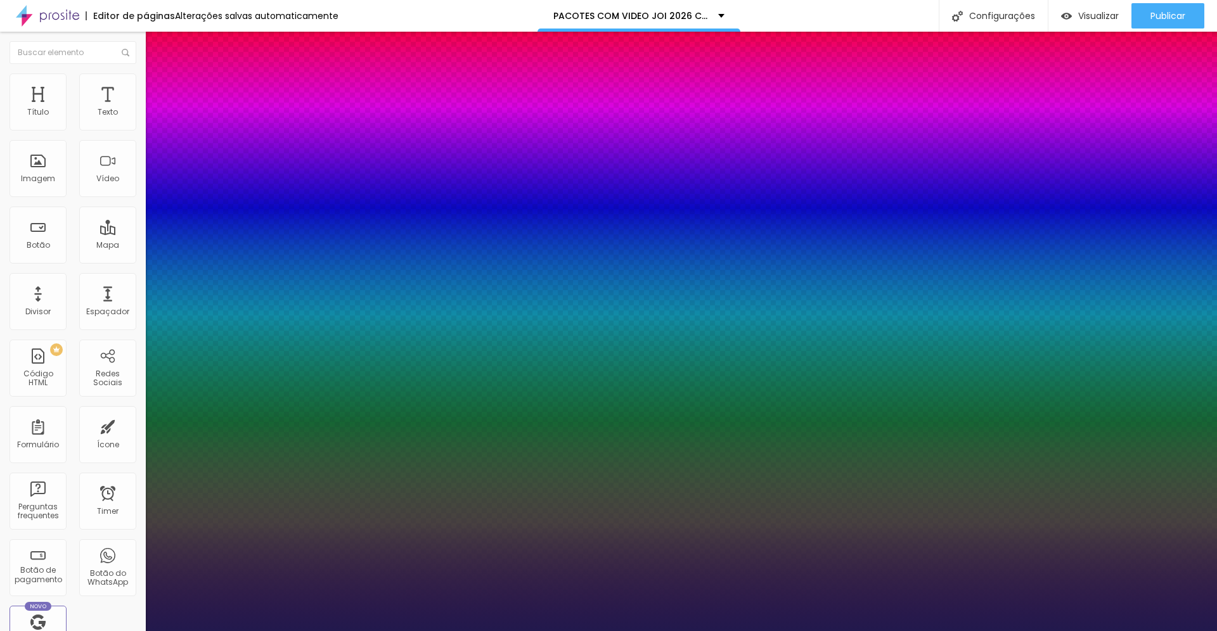
type input "1"
type input "2.4"
type input "1"
type input "2.5"
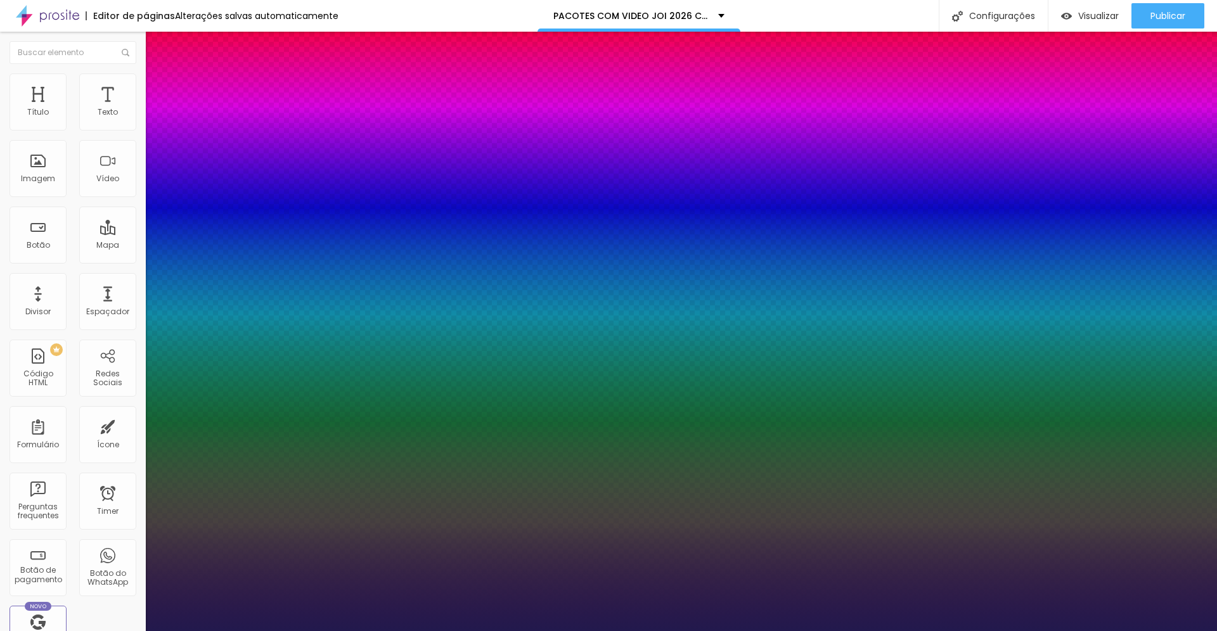
type input "2.5"
type input "1"
type input "2.6"
type input "1"
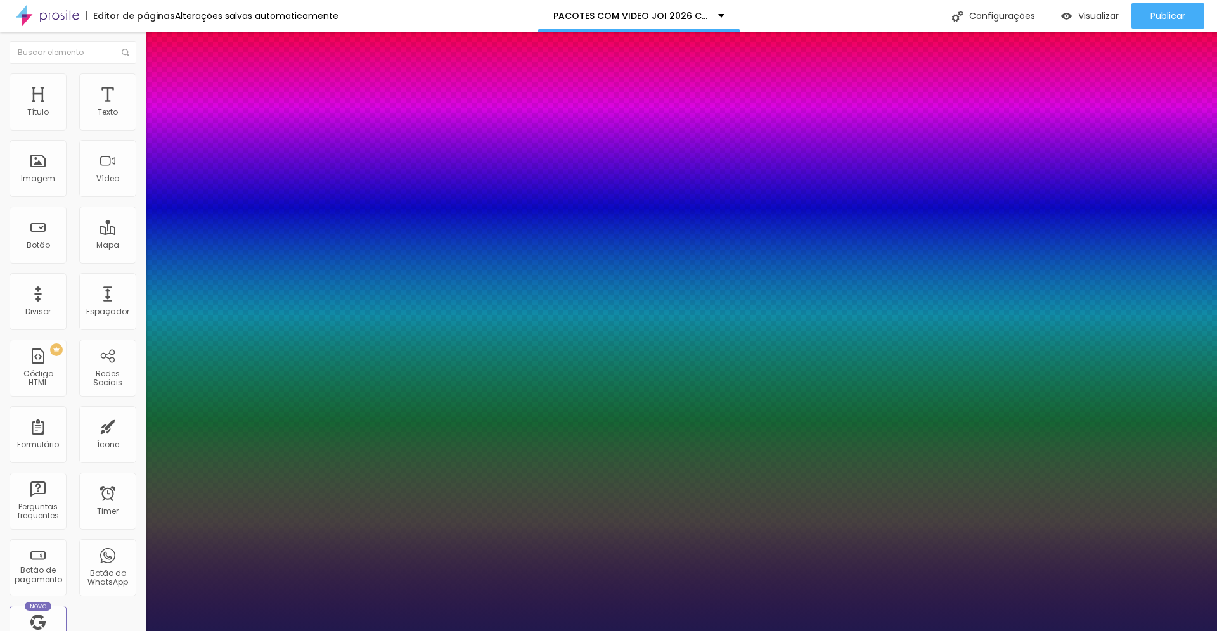
type input "2.8"
type input "1"
type input "2.9"
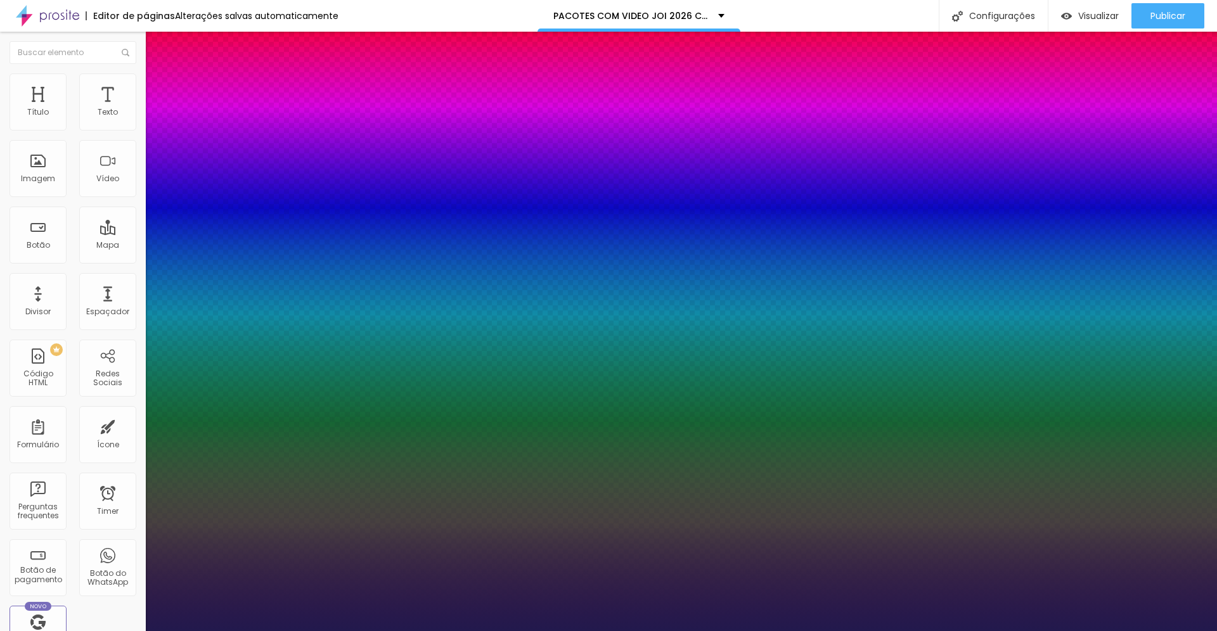
type input "1"
type input "3.1"
drag, startPoint x: 164, startPoint y: 388, endPoint x: 233, endPoint y: 391, distance: 68.5
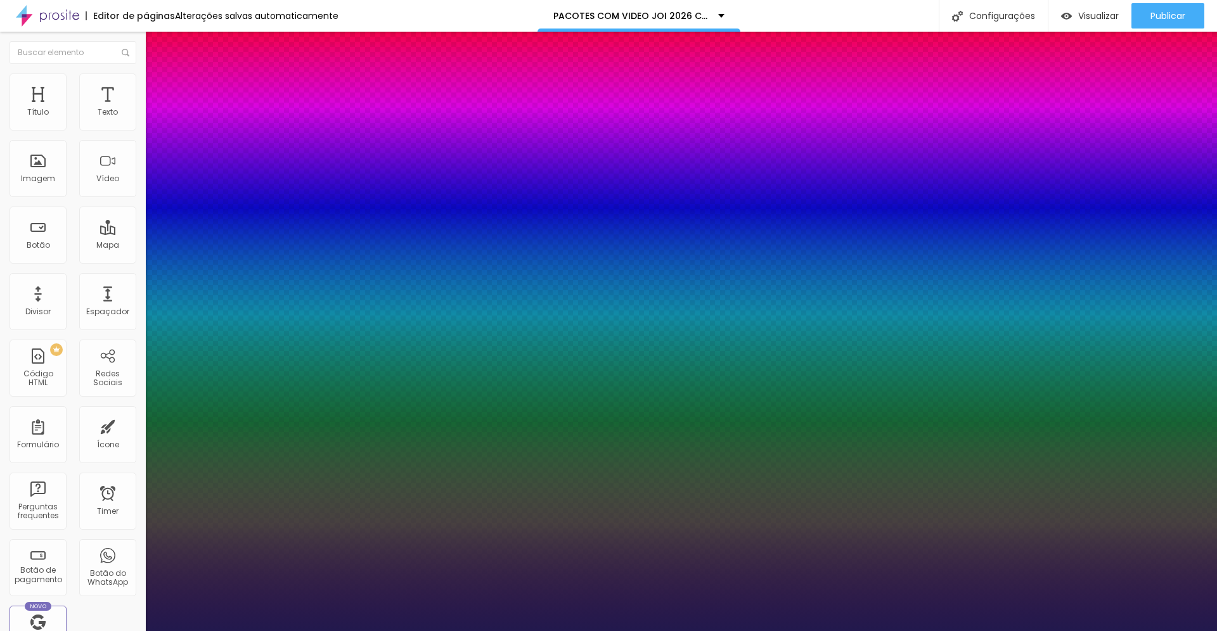
click at [131, 631] on div at bounding box center [608, 631] width 1217 height 0
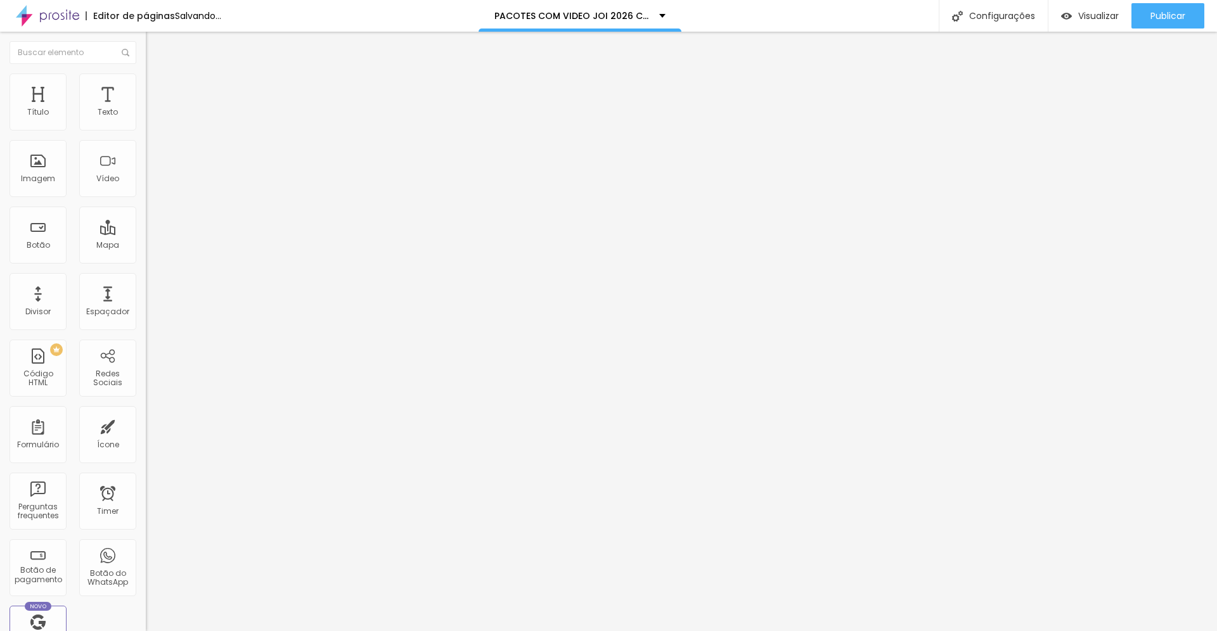
click at [151, 184] on icon "button" at bounding box center [155, 180] width 8 height 8
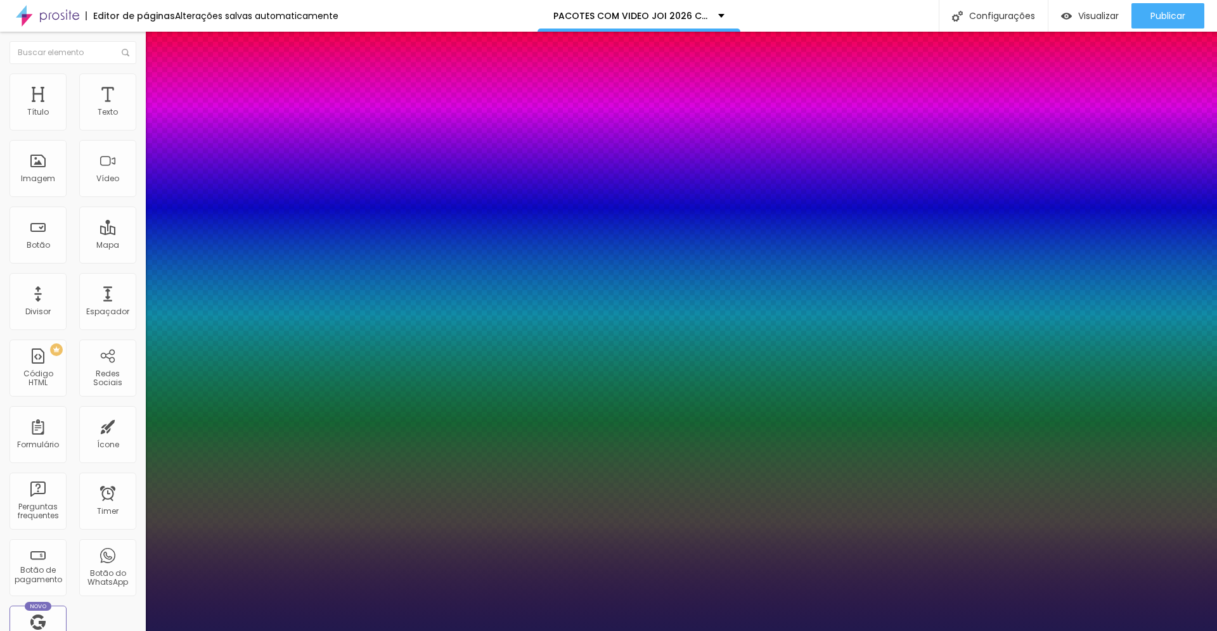
click at [94, 631] on div at bounding box center [608, 631] width 1217 height 0
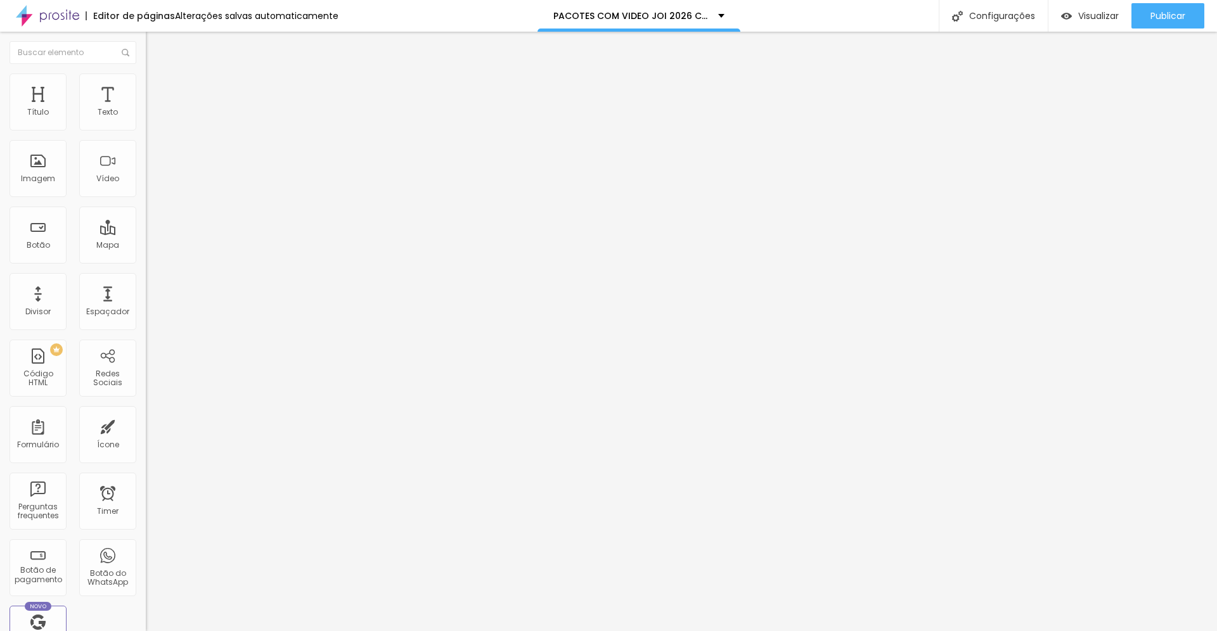
click at [157, 87] on span "Avançado" at bounding box center [178, 82] width 42 height 11
click at [146, 86] on li "Estilo" at bounding box center [219, 80] width 146 height 13
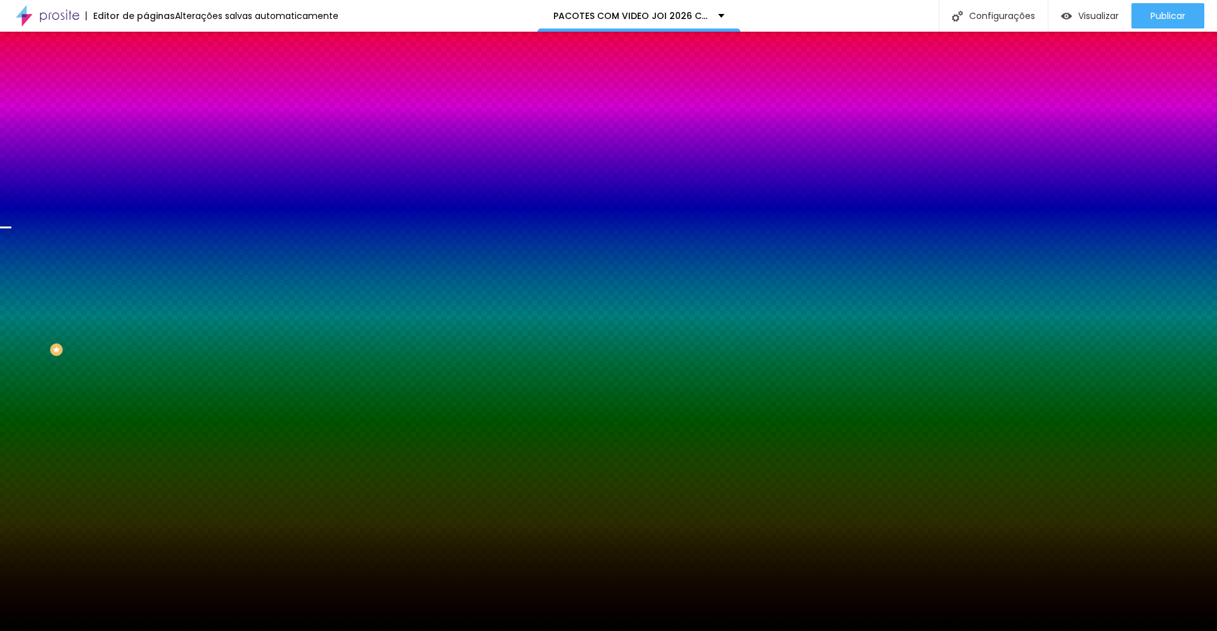
click at [146, 117] on span "Trocar imagem" at bounding box center [180, 111] width 69 height 11
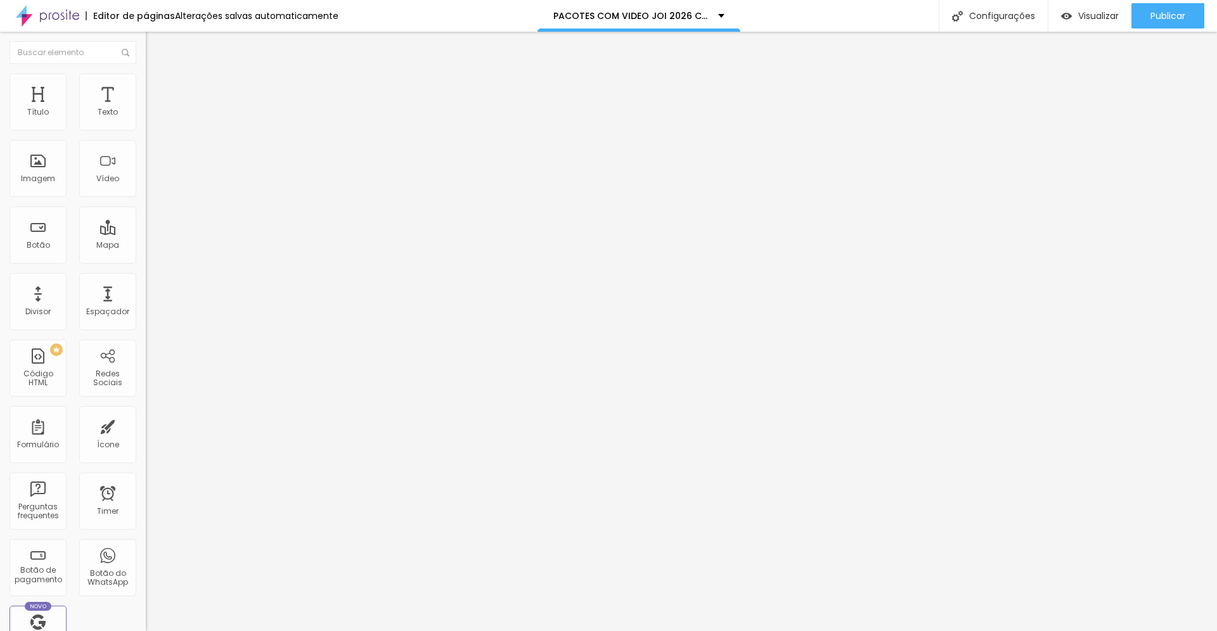
click at [157, 87] on span "Estilo" at bounding box center [167, 82] width 20 height 11
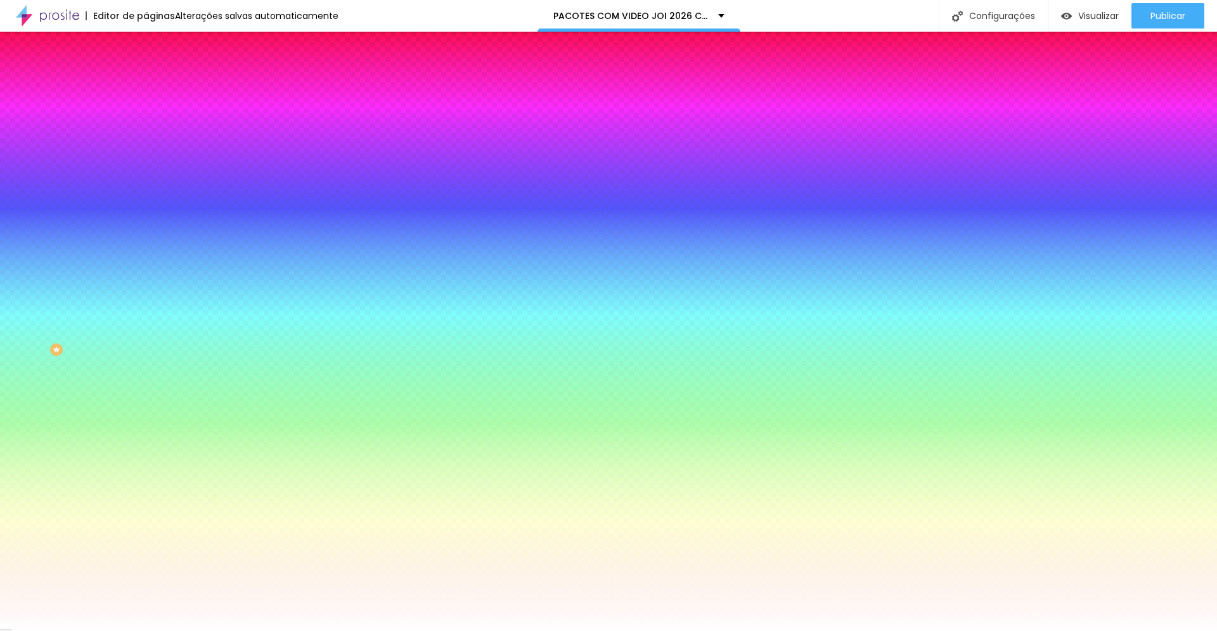
click at [146, 117] on span "Adicionar imagem" at bounding box center [187, 111] width 82 height 11
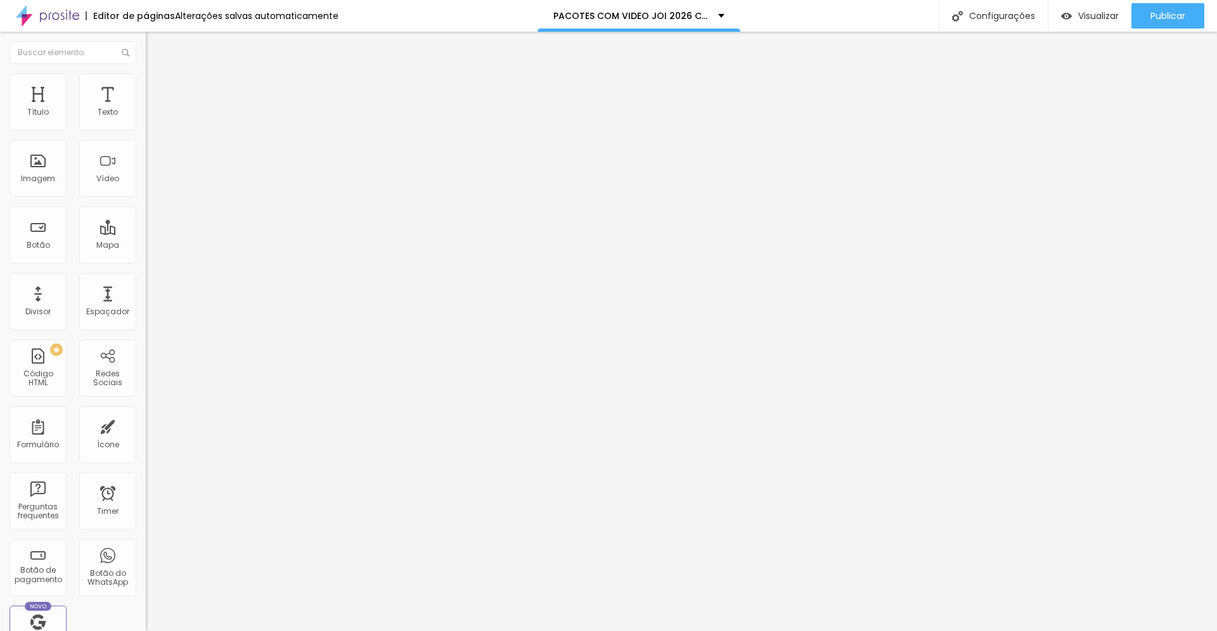
click at [146, 188] on button "button" at bounding box center [155, 180] width 18 height 13
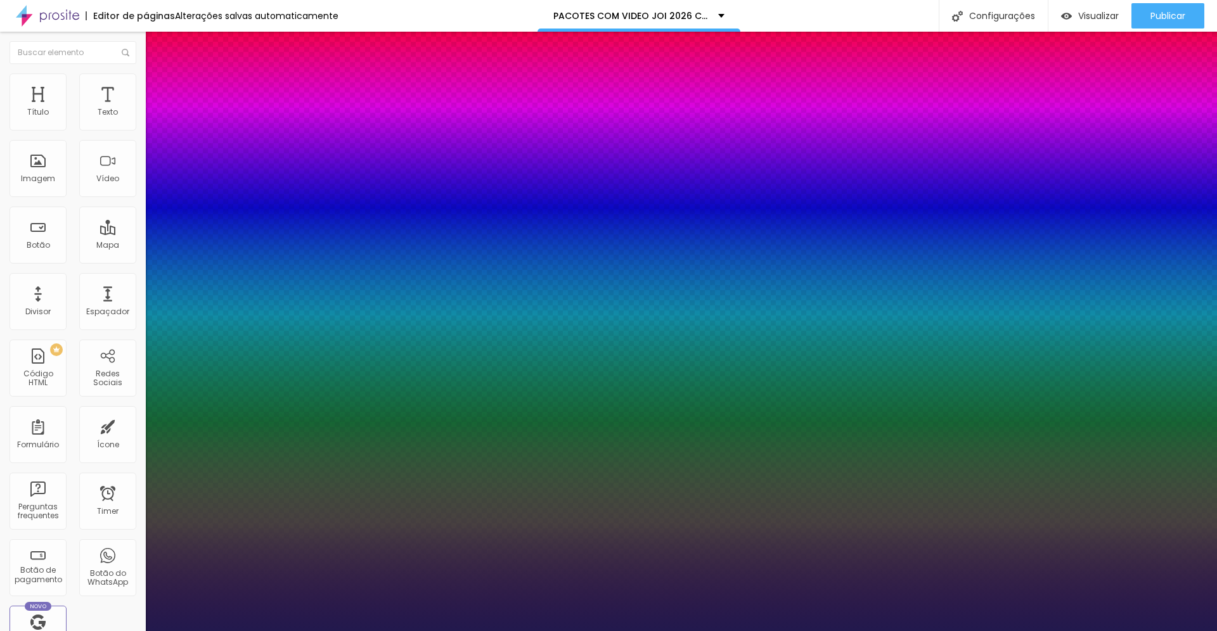
drag, startPoint x: 171, startPoint y: 354, endPoint x: 198, endPoint y: 356, distance: 28.0
drag, startPoint x: 164, startPoint y: 383, endPoint x: 155, endPoint y: 384, distance: 9.5
drag, startPoint x: 166, startPoint y: 418, endPoint x: 139, endPoint y: 423, distance: 27.7
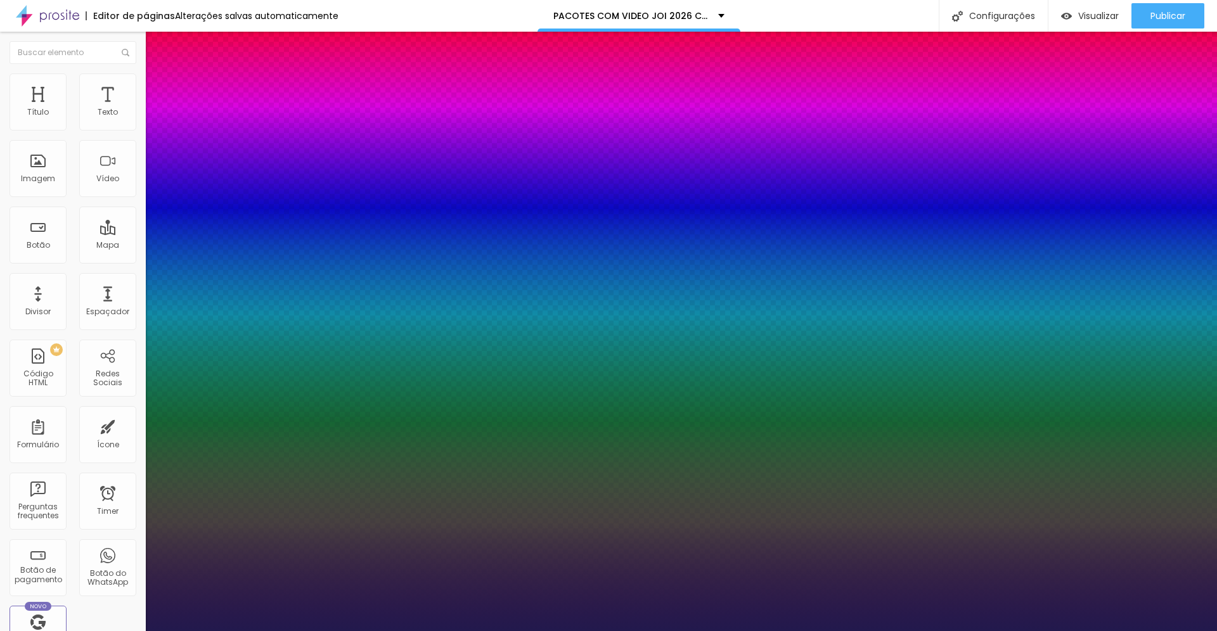
drag, startPoint x: 205, startPoint y: 444, endPoint x: 249, endPoint y: 444, distance: 43.7
click at [657, 631] on div at bounding box center [608, 631] width 1217 height 0
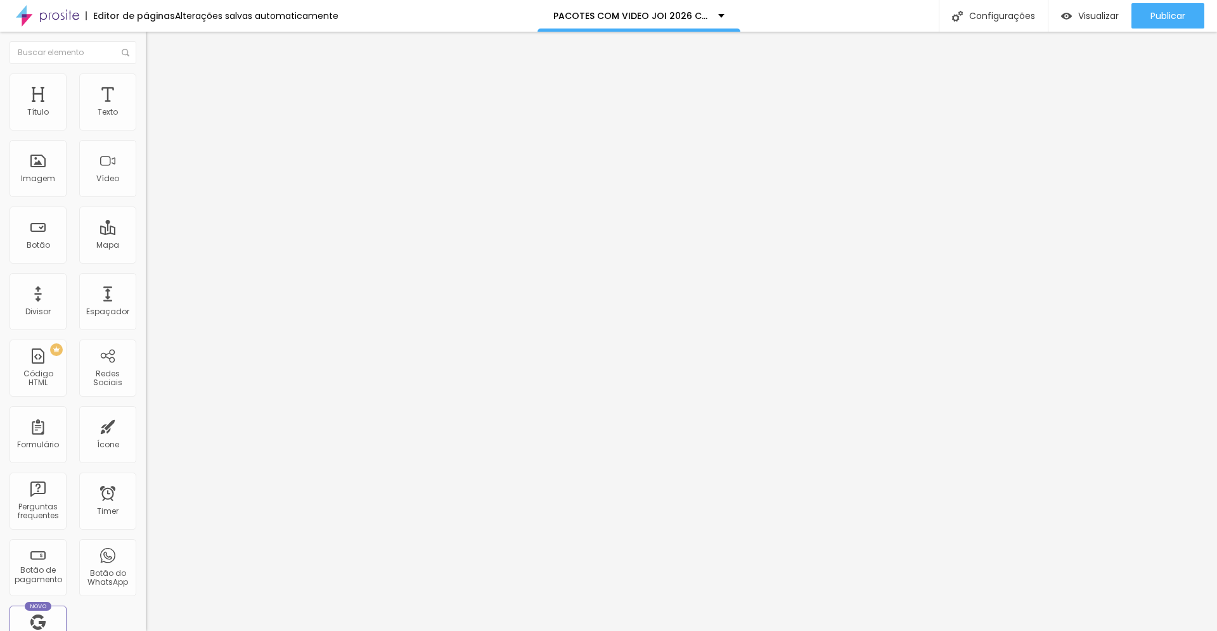
click at [157, 87] on span "Estilo" at bounding box center [167, 82] width 20 height 11
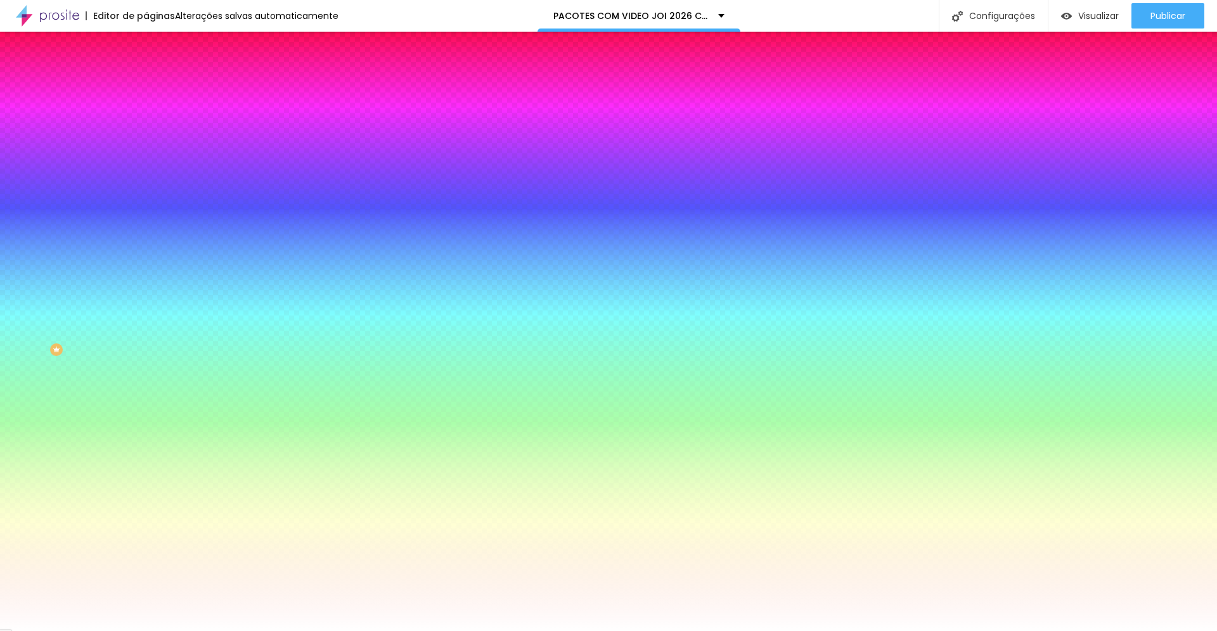
click at [146, 172] on div at bounding box center [219, 172] width 146 height 0
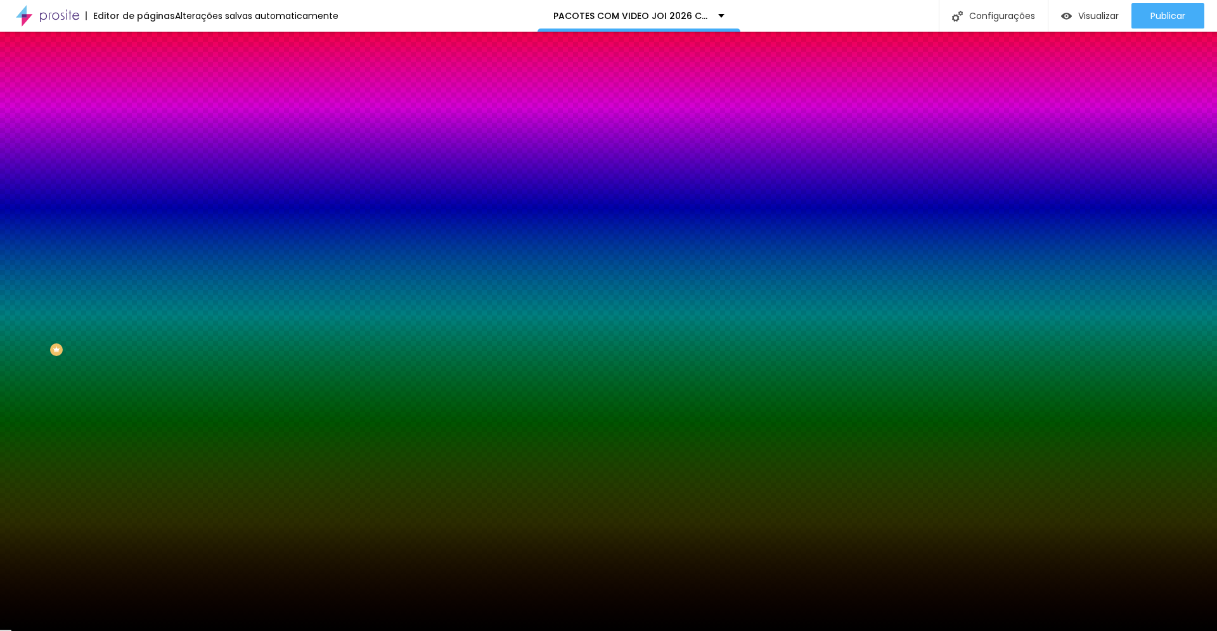
drag, startPoint x: 84, startPoint y: 333, endPoint x: 105, endPoint y: 346, distance: 23.9
click at [146, 263] on div "Imagem de fundo Trocar imagem Efeito da Imagem Nenhum Nenhum Parallax Cor de fu…" at bounding box center [219, 181] width 146 height 164
click at [146, 172] on div at bounding box center [219, 172] width 146 height 0
drag, startPoint x: 130, startPoint y: 339, endPoint x: 132, endPoint y: 286, distance: 52.6
click at [132, 286] on div at bounding box center [608, 315] width 1217 height 631
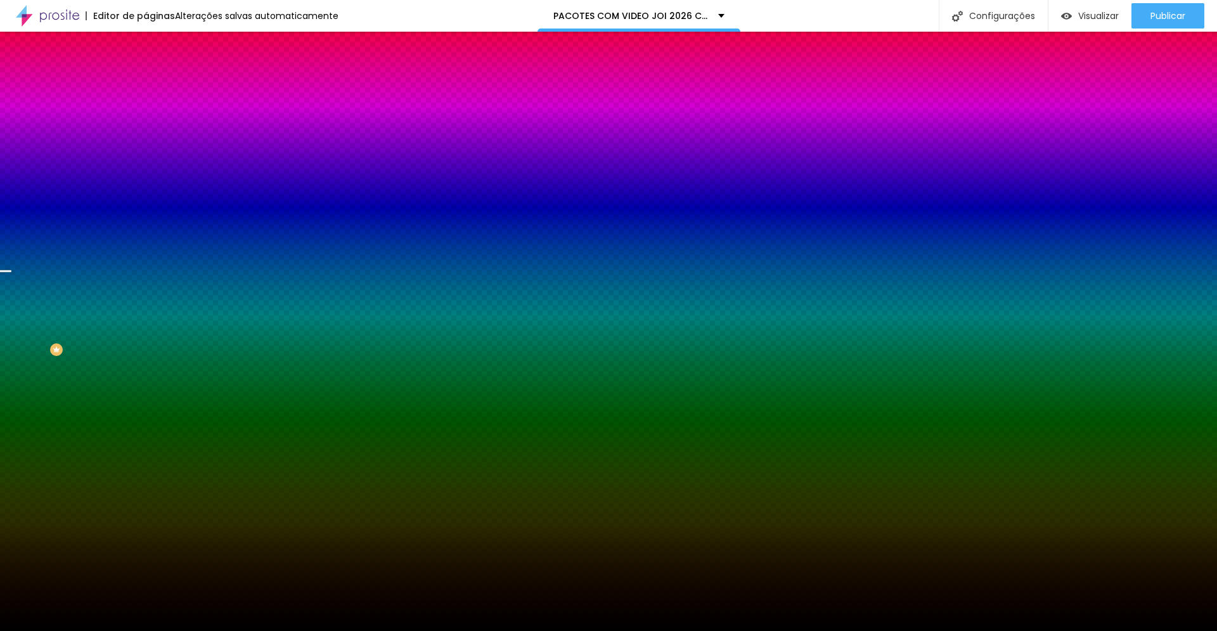
click at [157, 75] on span "Conteúdo" at bounding box center [176, 69] width 39 height 11
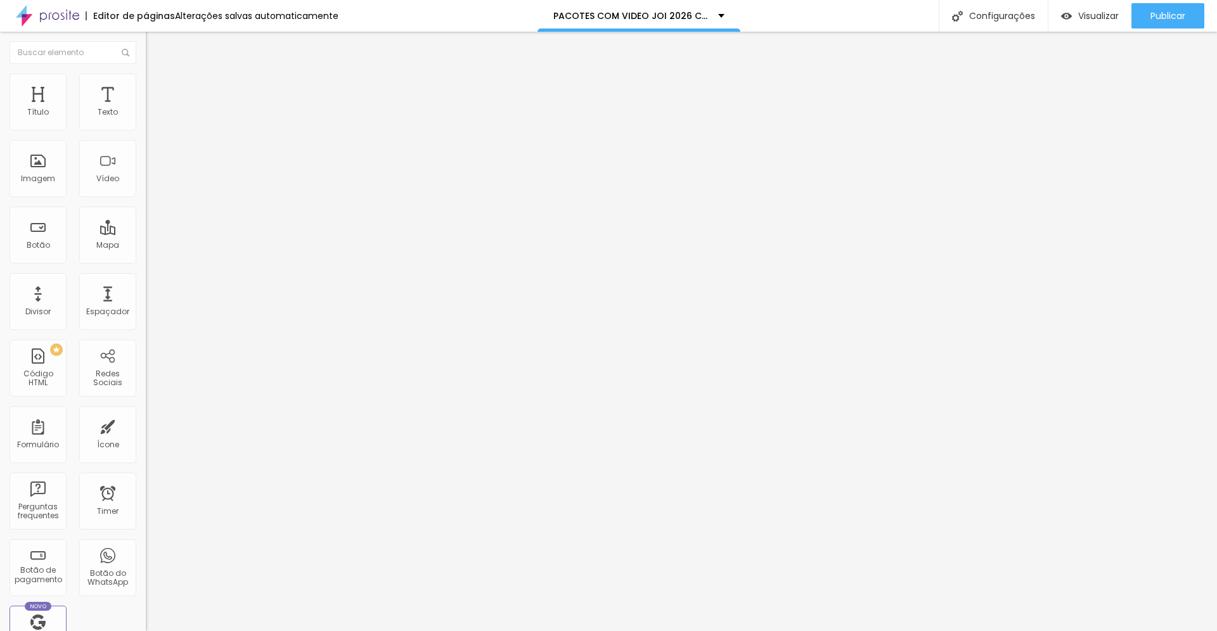
click at [155, 42] on img "button" at bounding box center [160, 46] width 10 height 10
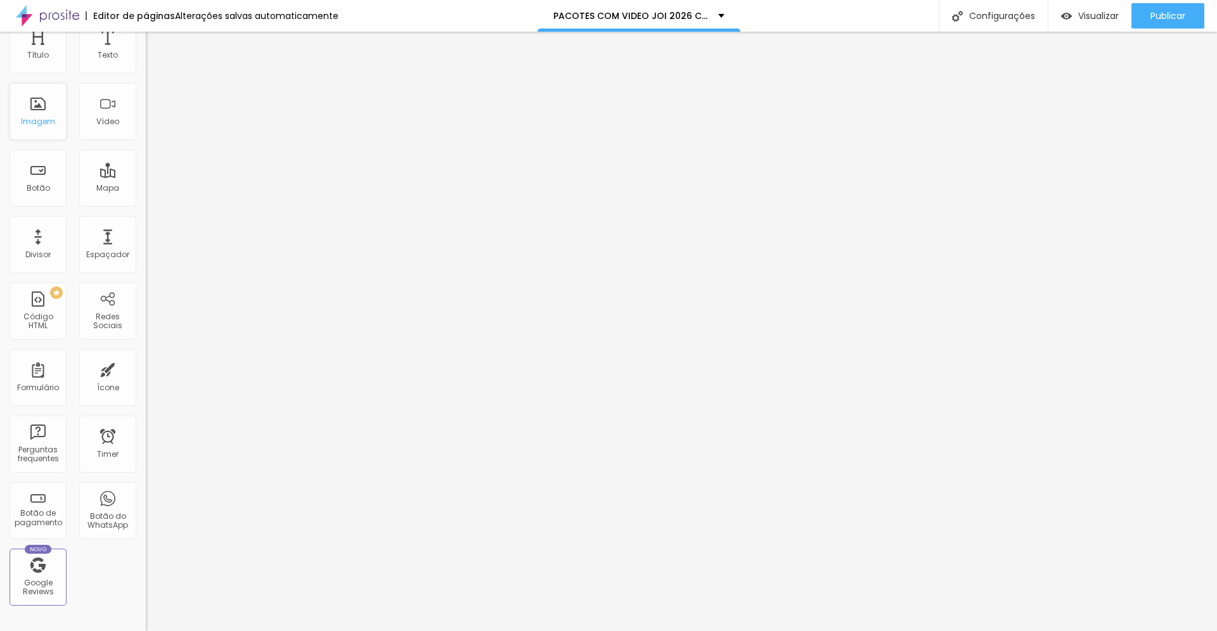
scroll to position [65, 0]
click at [101, 371] on div "Ícone" at bounding box center [107, 370] width 57 height 57
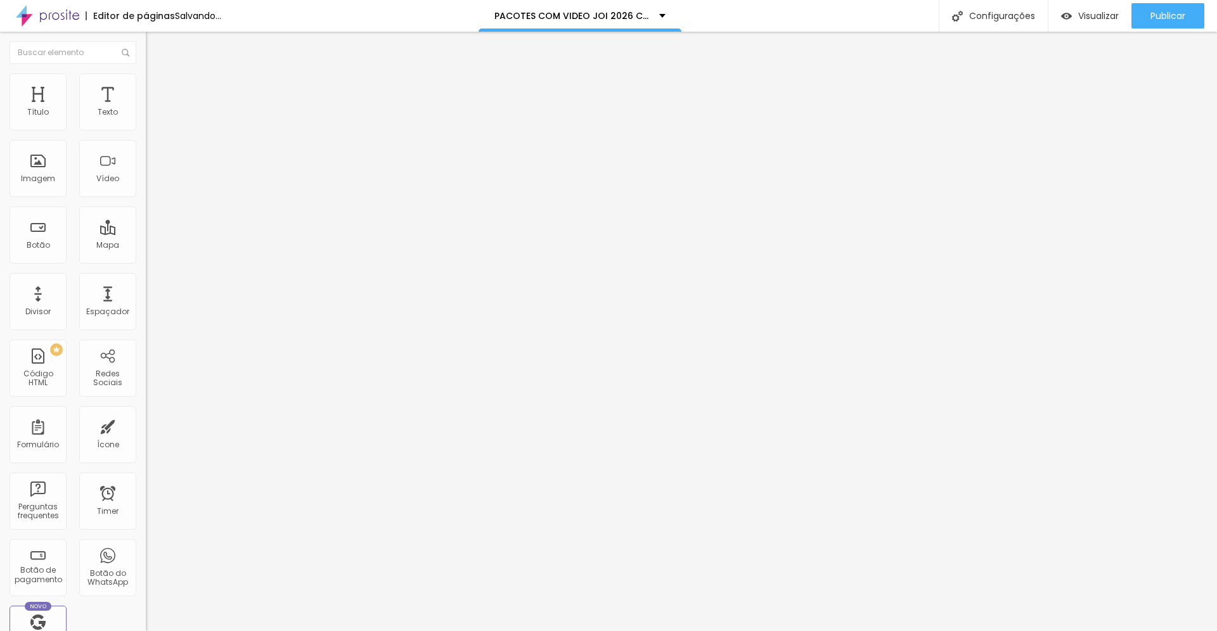
click at [153, 117] on span "Trocar icone" at bounding box center [181, 111] width 56 height 11
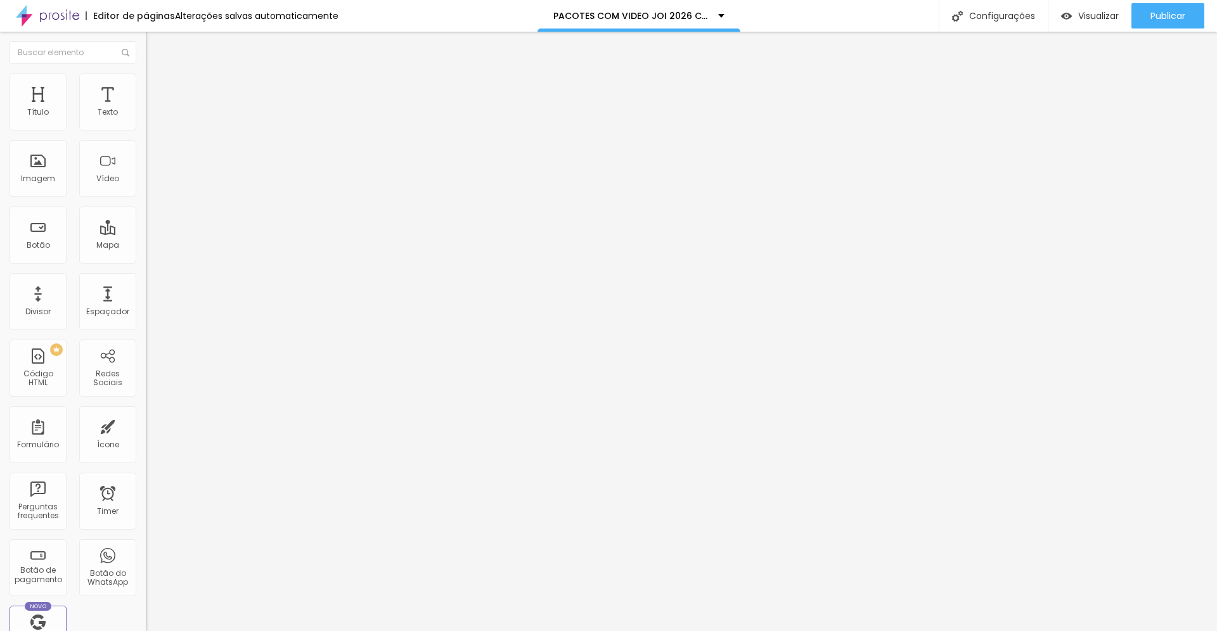
click at [146, 148] on div at bounding box center [219, 141] width 146 height 11
drag, startPoint x: 55, startPoint y: 231, endPoint x: 79, endPoint y: 233, distance: 23.6
click at [146, 148] on div at bounding box center [219, 141] width 146 height 11
drag, startPoint x: 49, startPoint y: 233, endPoint x: 96, endPoint y: 236, distance: 46.4
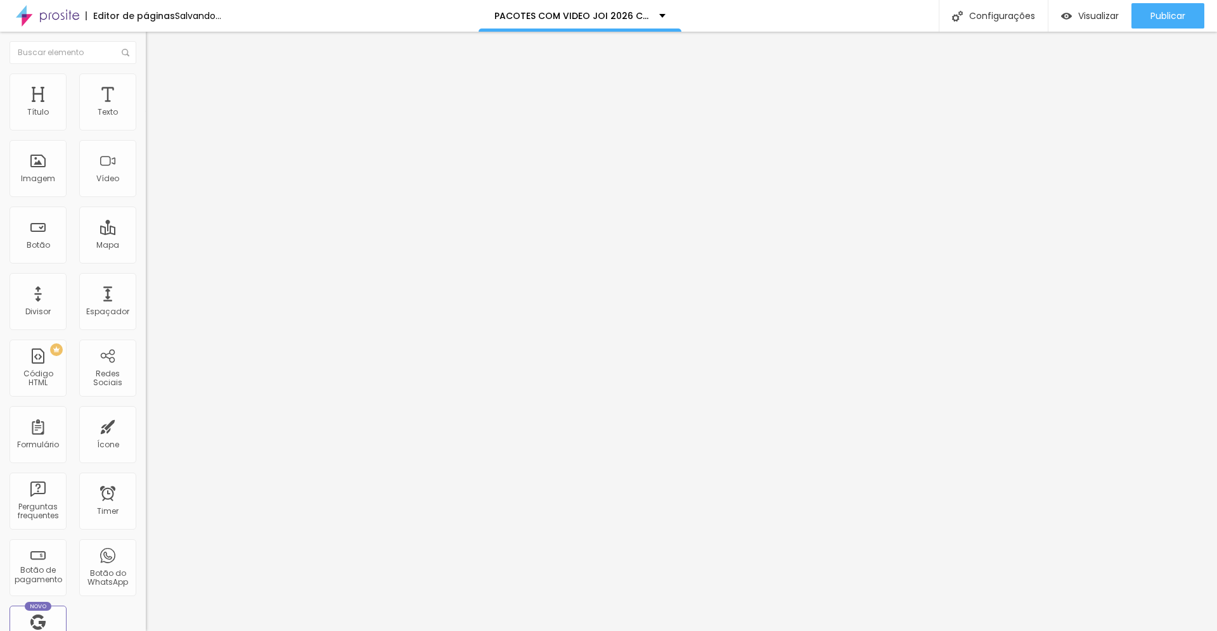
click at [146, 146] on input "range" at bounding box center [187, 141] width 82 height 10
click at [157, 87] on span "Estilo" at bounding box center [167, 82] width 20 height 11
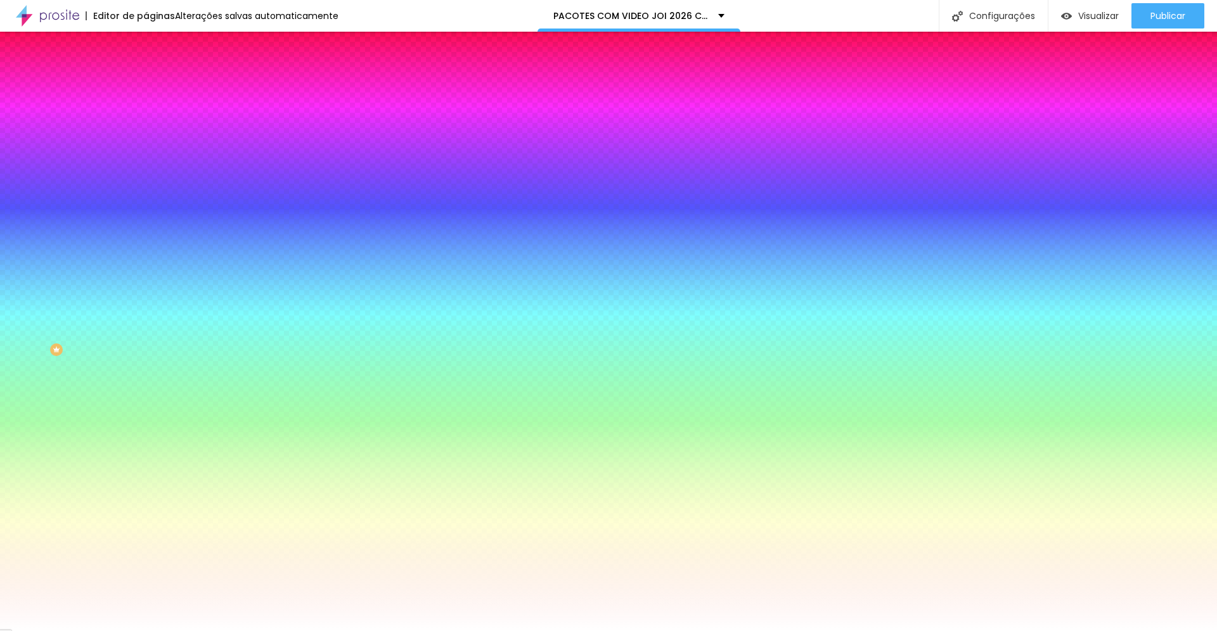
click at [157, 89] on span "Avançado" at bounding box center [178, 94] width 42 height 11
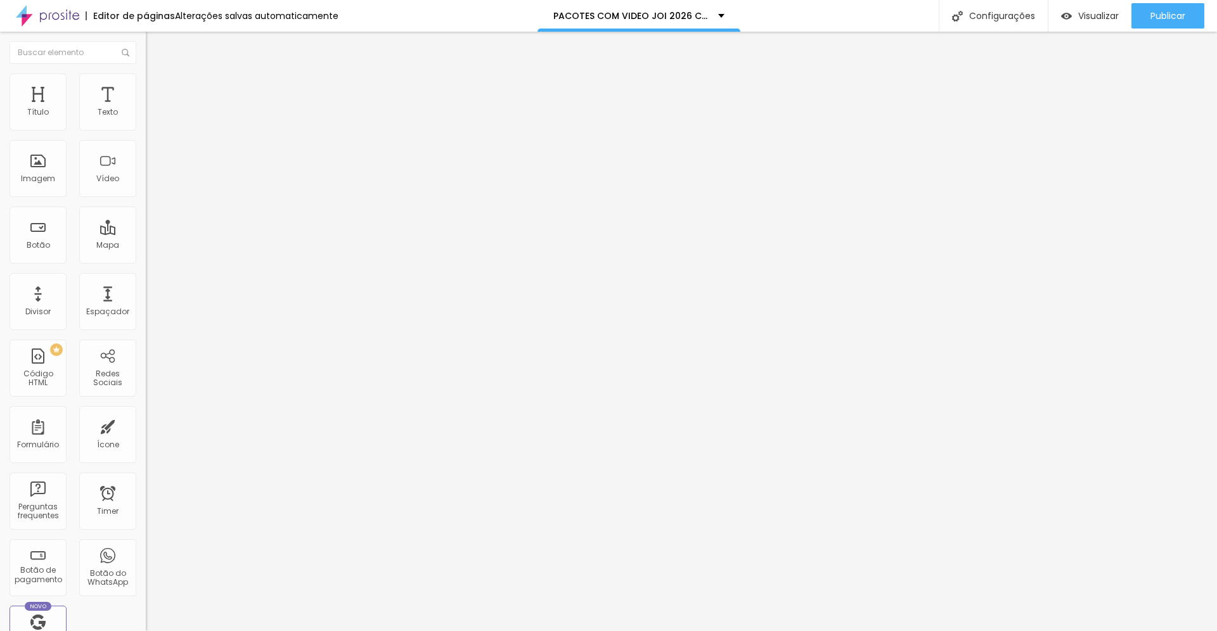
drag, startPoint x: 37, startPoint y: 125, endPoint x: 31, endPoint y: 139, distance: 15.7
click at [146, 246] on input "range" at bounding box center [187, 251] width 82 height 10
click at [157, 87] on span "Estilo" at bounding box center [167, 82] width 20 height 11
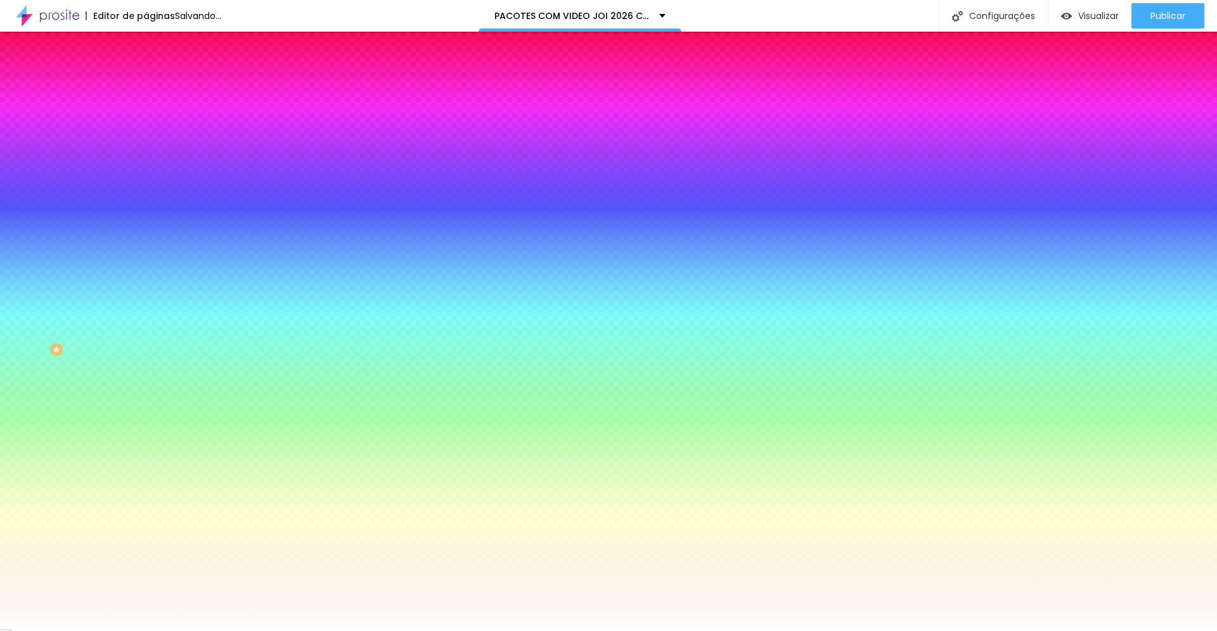
click at [146, 121] on div at bounding box center [219, 121] width 146 height 0
drag, startPoint x: 89, startPoint y: 193, endPoint x: 16, endPoint y: 143, distance: 88.8
click at [146, 134] on div at bounding box center [219, 134] width 146 height 0
click at [157, 75] on span "Conteúdo" at bounding box center [176, 69] width 39 height 11
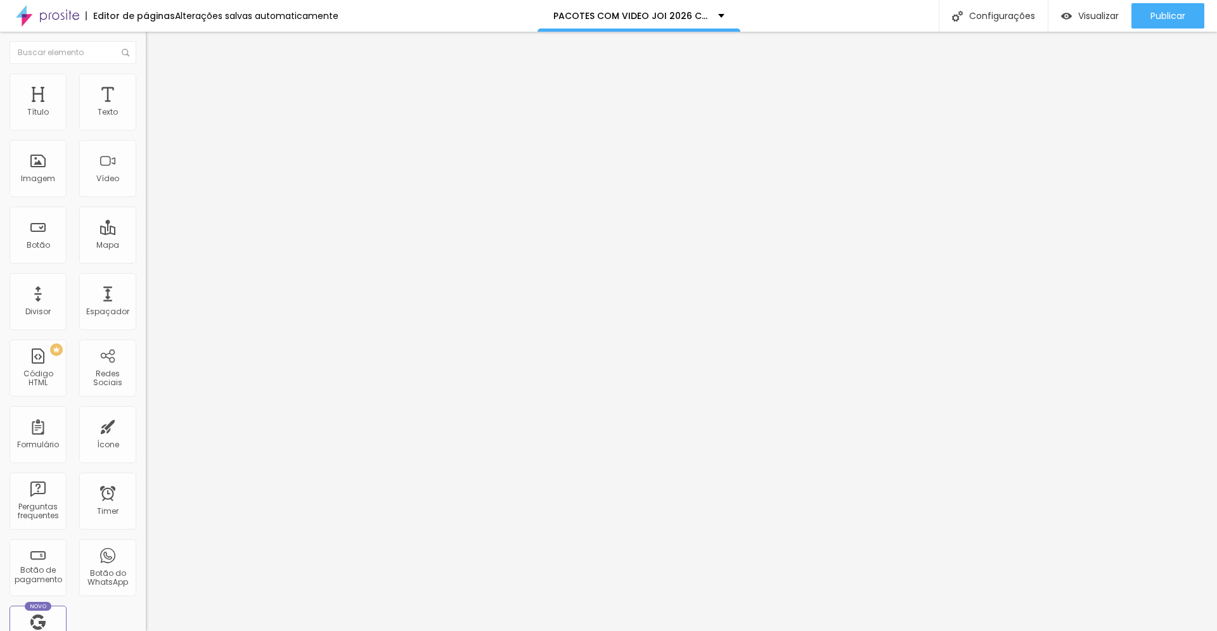
click at [153, 117] on span "Trocar icone" at bounding box center [181, 111] width 56 height 11
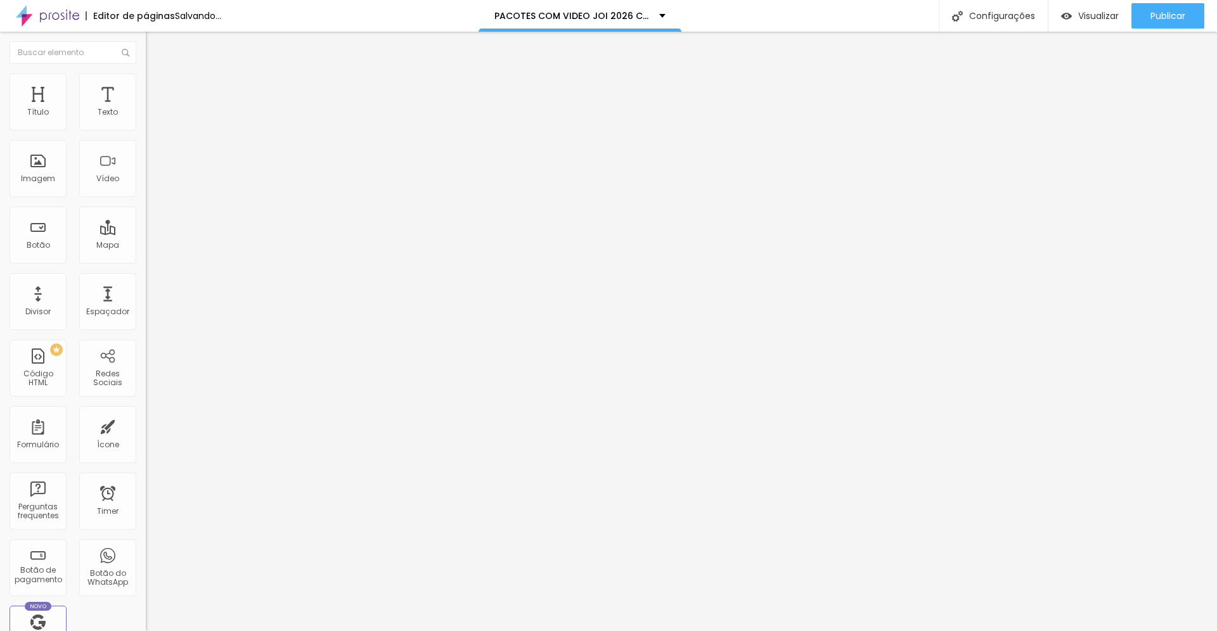
drag, startPoint x: 94, startPoint y: 236, endPoint x: 49, endPoint y: 235, distance: 45.0
click at [146, 146] on input "range" at bounding box center [187, 141] width 82 height 10
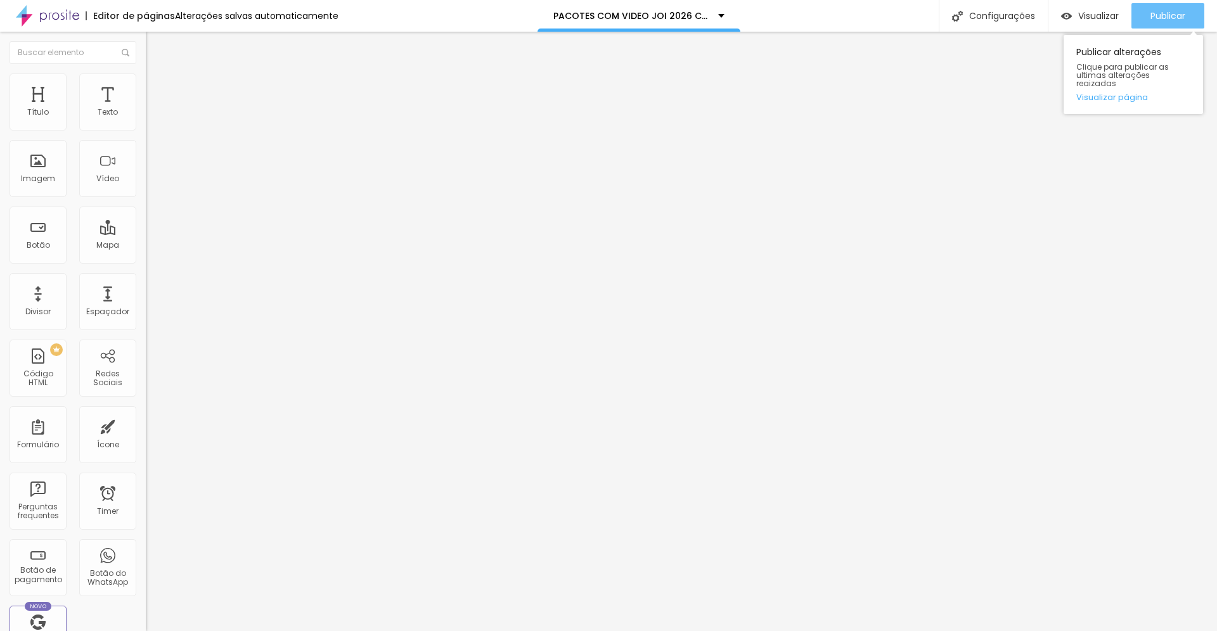
click at [1164, 17] on span "Publicar" at bounding box center [1167, 16] width 35 height 10
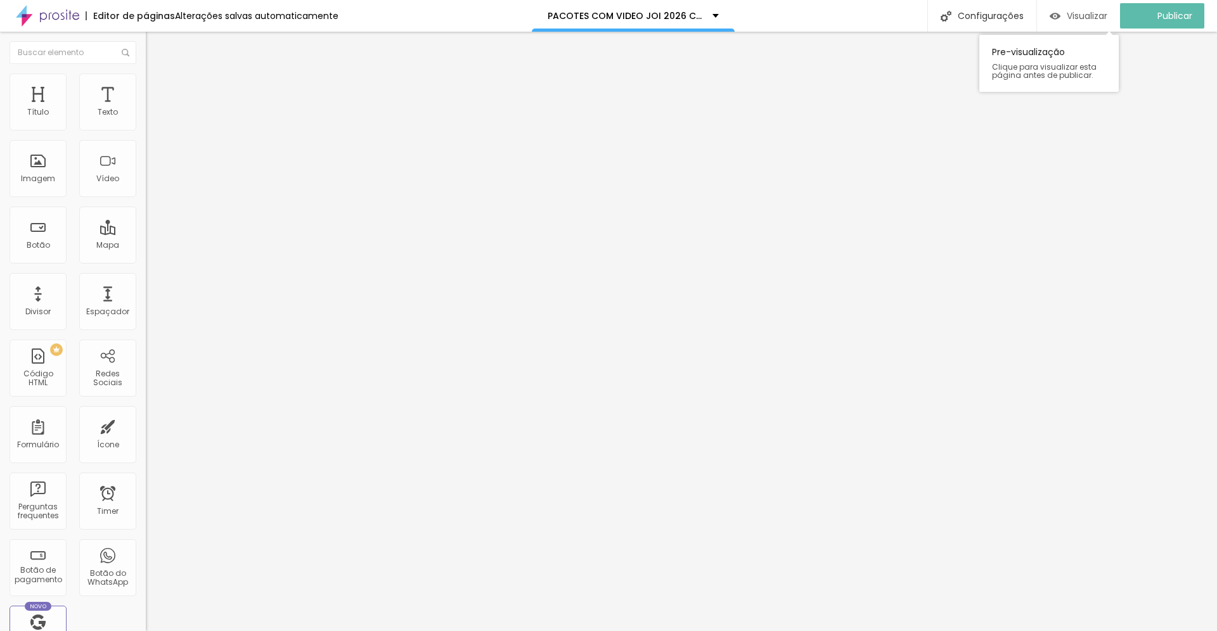
click at [1078, 18] on span "Visualizar" at bounding box center [1087, 16] width 41 height 10
click at [155, 46] on img "button" at bounding box center [160, 46] width 10 height 10
click at [155, 49] on img "button" at bounding box center [160, 46] width 10 height 10
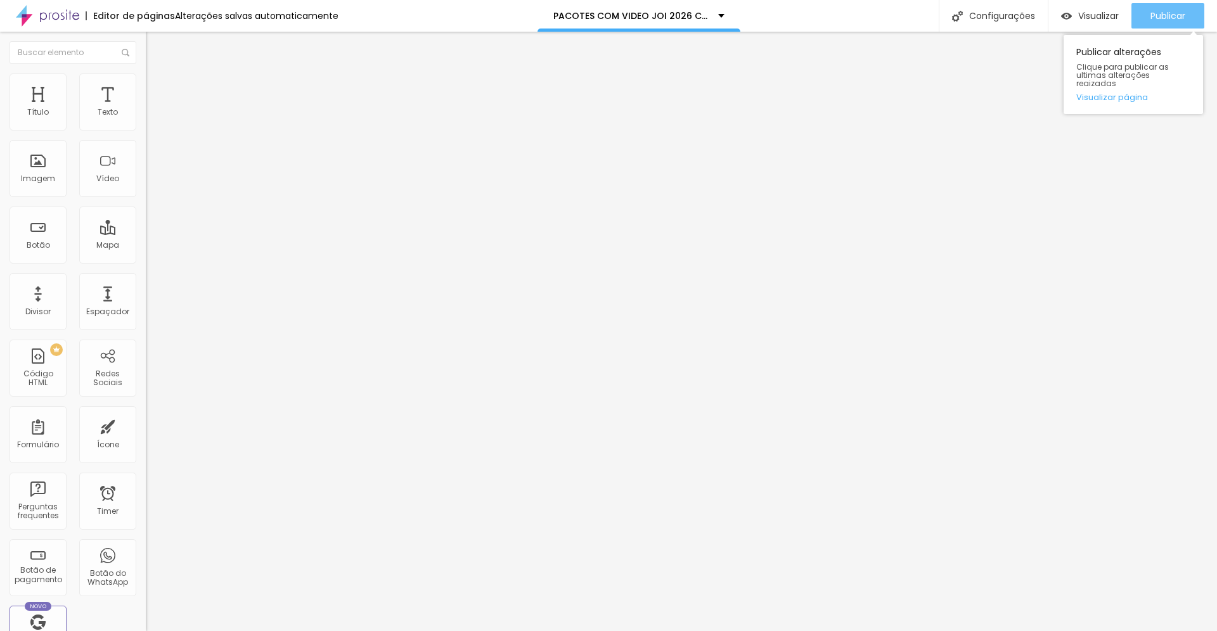
click at [1157, 19] on span "Publicar" at bounding box center [1167, 16] width 35 height 10
click at [1168, 18] on span "Publicar" at bounding box center [1167, 16] width 35 height 10
